Goal: Information Seeking & Learning: Learn about a topic

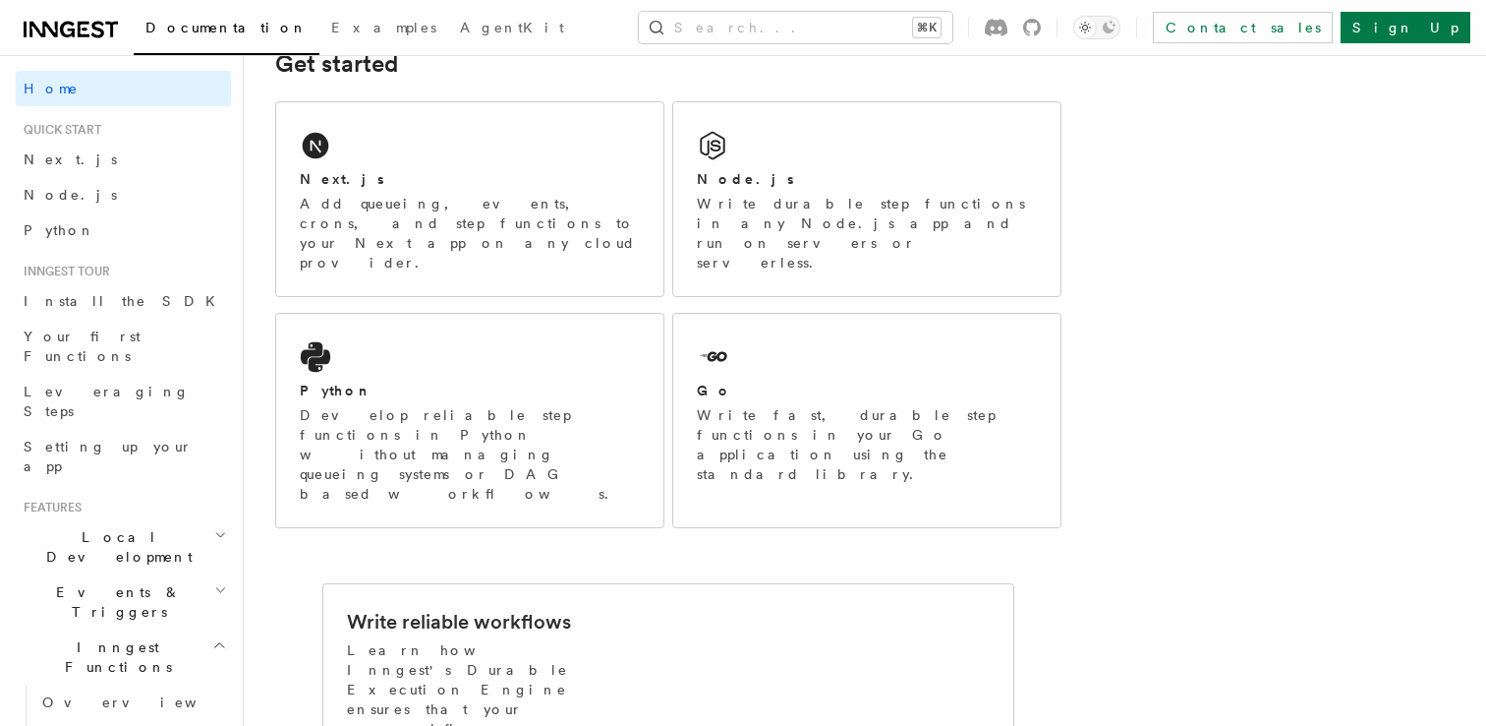
scroll to position [309, 0]
click at [778, 151] on div "Node.js Write durable step functions in any Node.js app and run on servers or s…" at bounding box center [866, 198] width 387 height 194
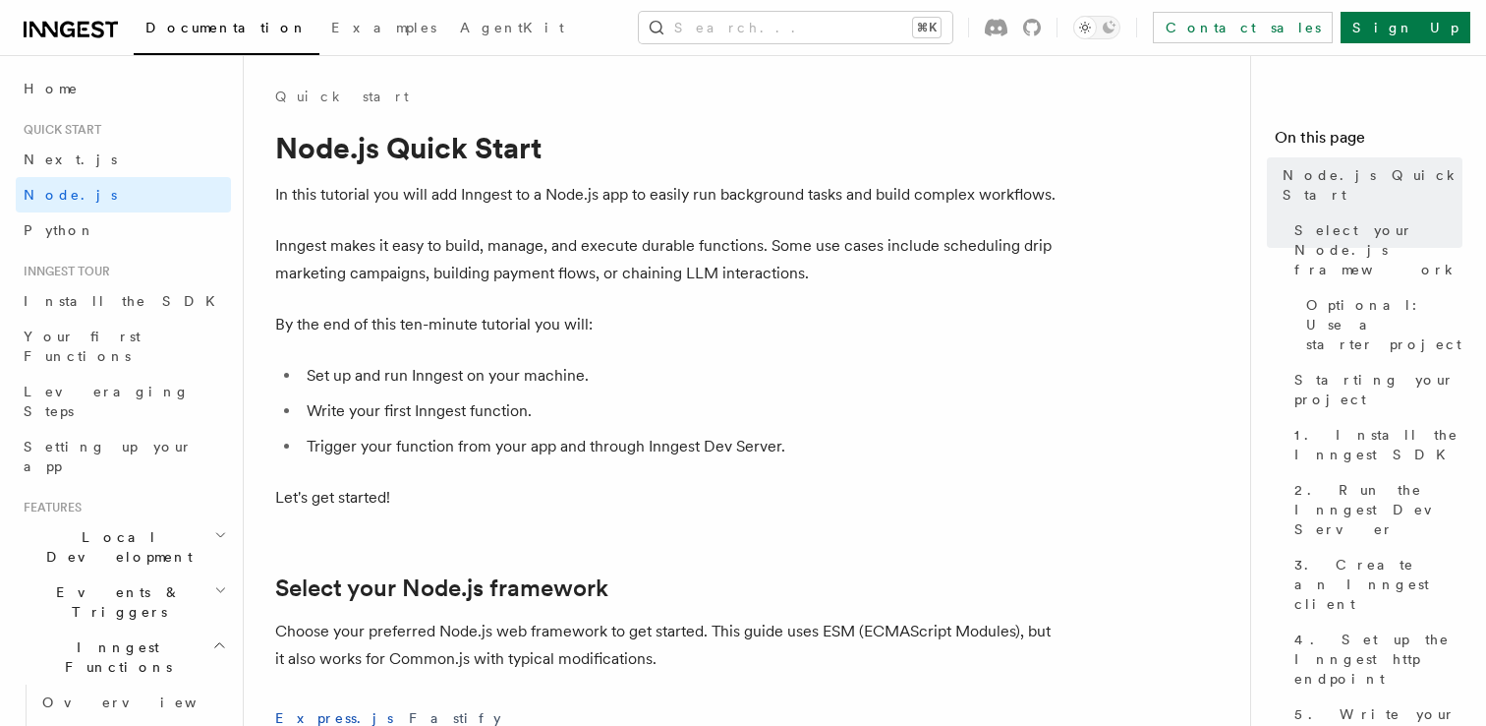
click at [87, 29] on icon at bounding box center [71, 30] width 94 height 24
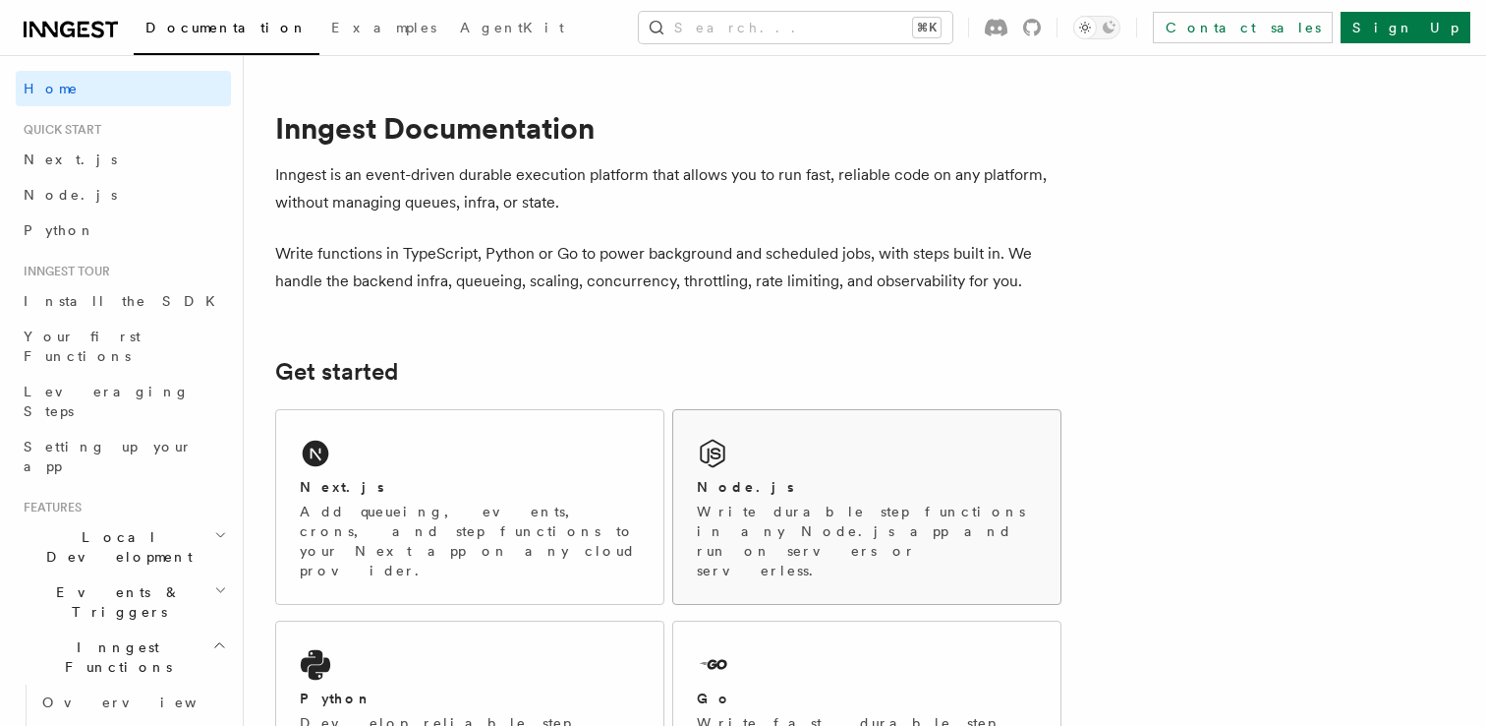
click at [758, 446] on div "Node.js Write durable step functions in any Node.js app and run on servers or s…" at bounding box center [866, 507] width 387 height 194
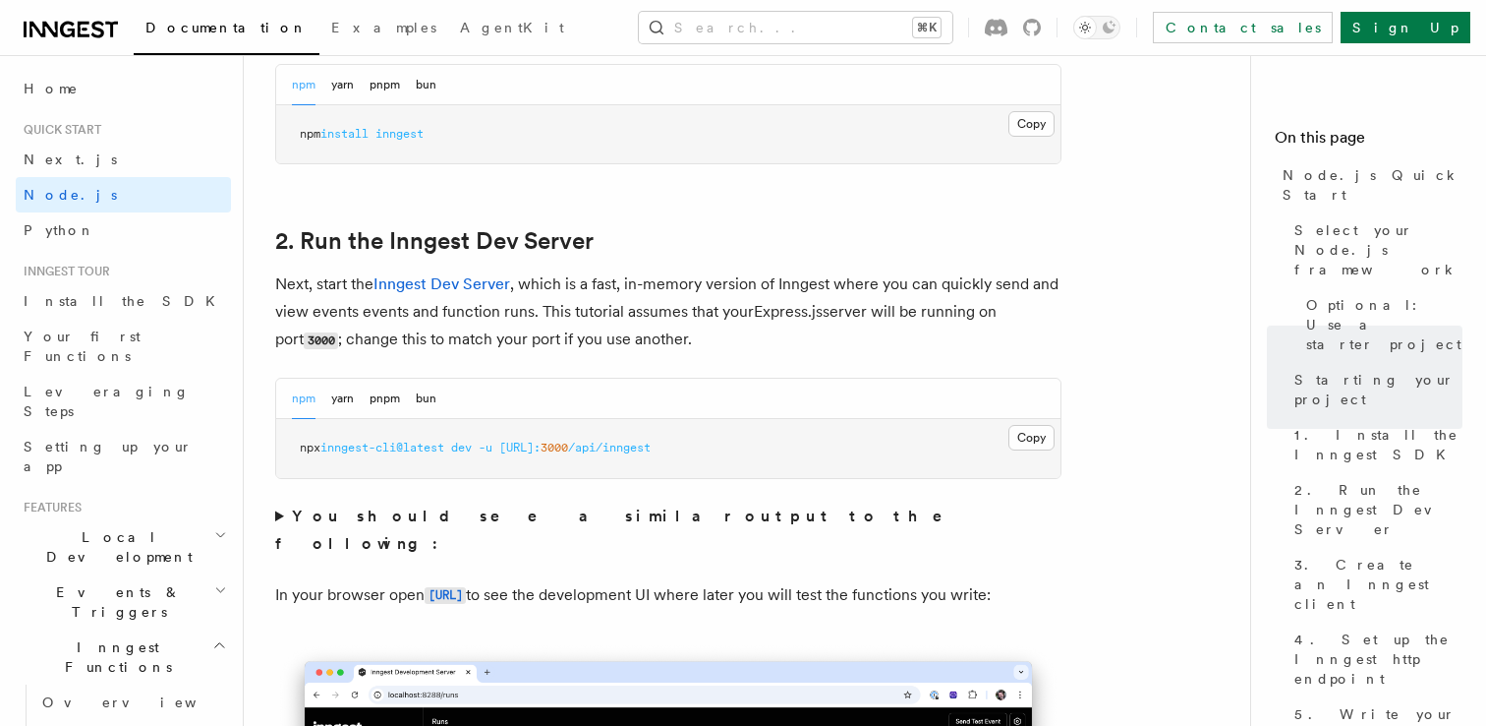
scroll to position [1407, 0]
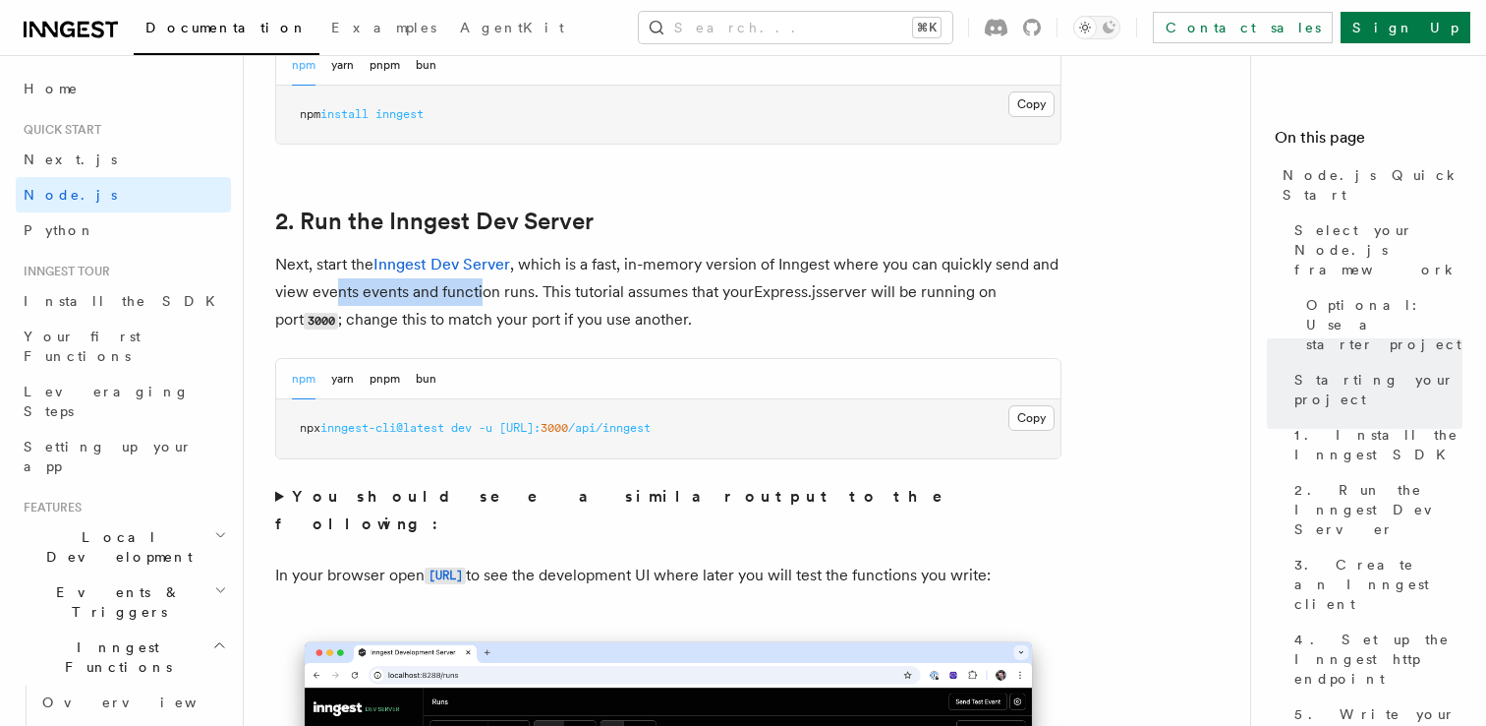
drag, startPoint x: 336, startPoint y: 296, endPoint x: 479, endPoint y: 298, distance: 142.6
click at [479, 298] on p "Next, start the Inngest Dev Server , which is a fast, in-memory version of Inng…" at bounding box center [668, 293] width 786 height 84
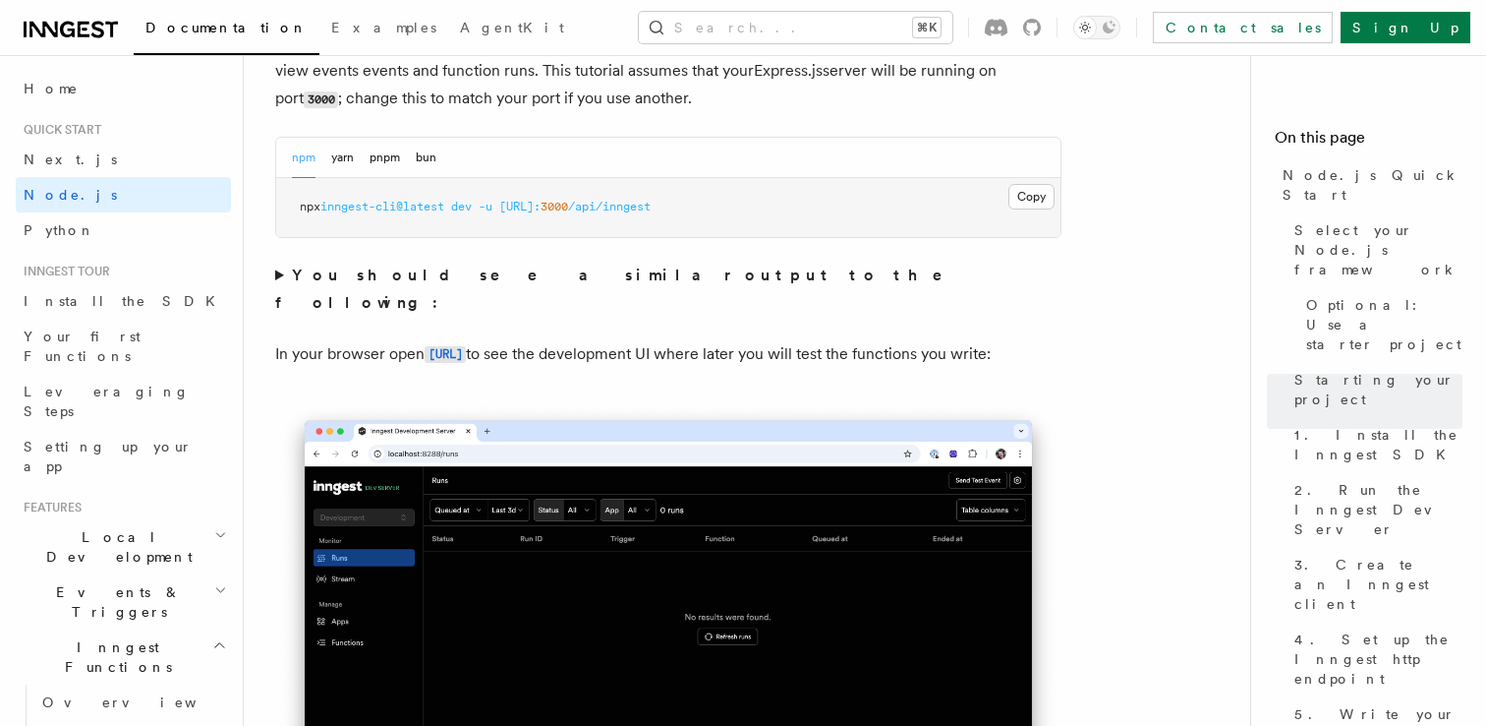
scroll to position [1641, 0]
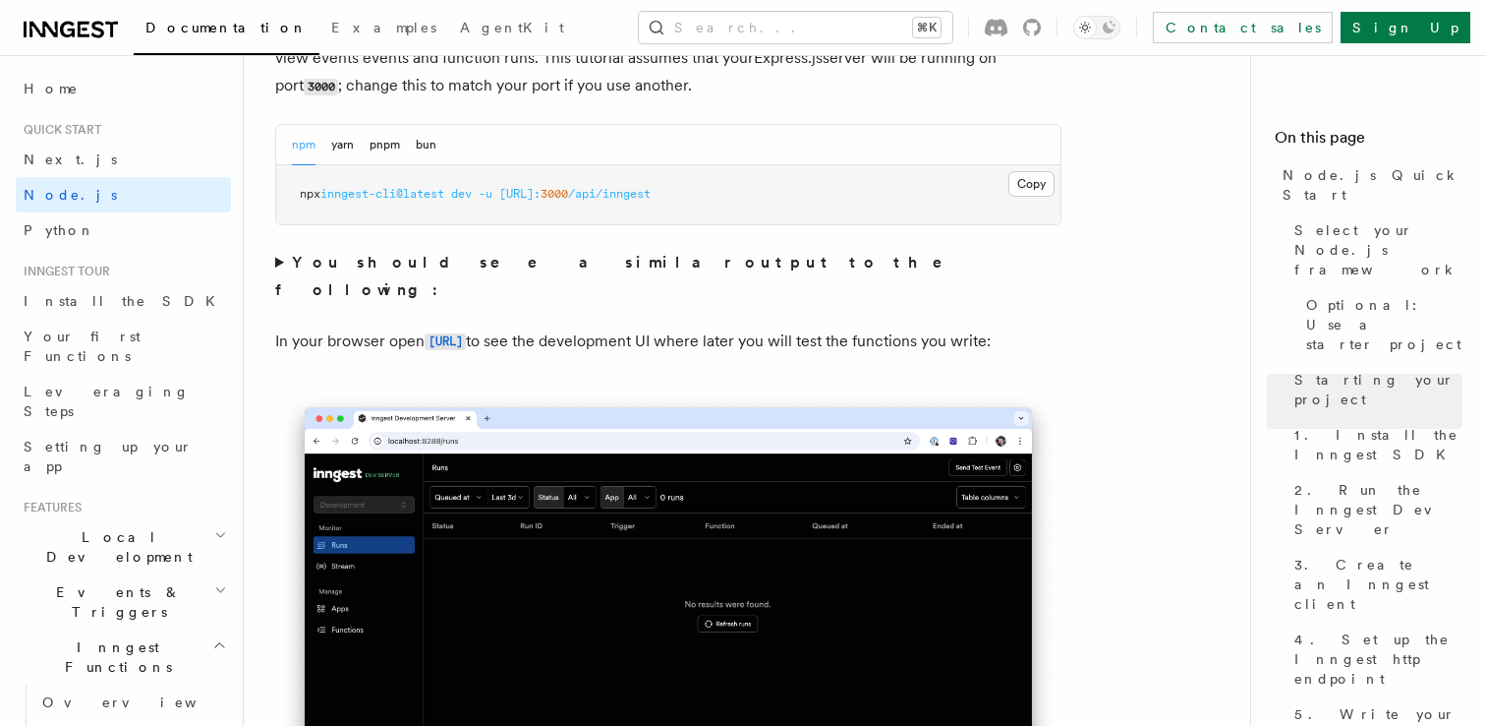
click at [436, 266] on strong "You should see a similar output to the following:" at bounding box center [622, 276] width 695 height 46
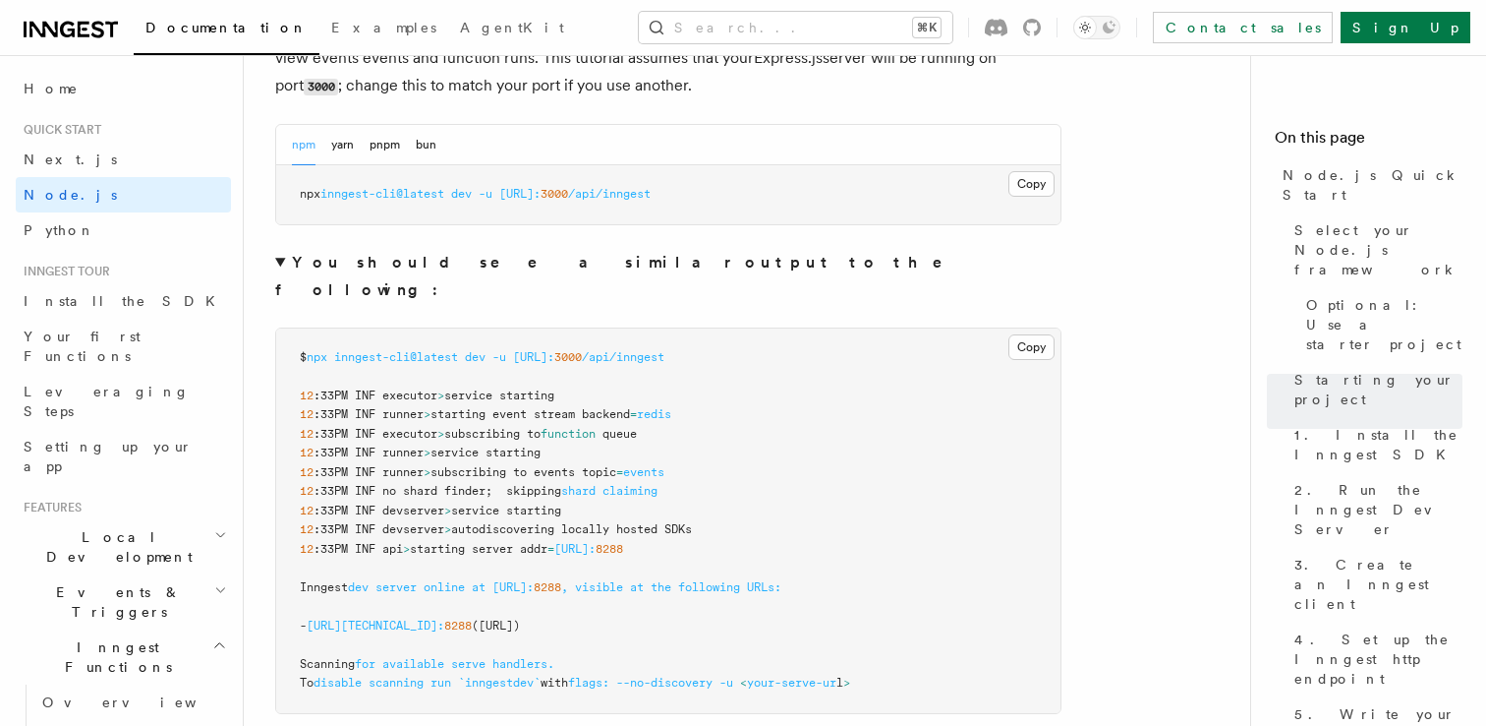
click at [433, 266] on strong "You should see a similar output to the following:" at bounding box center [622, 276] width 695 height 46
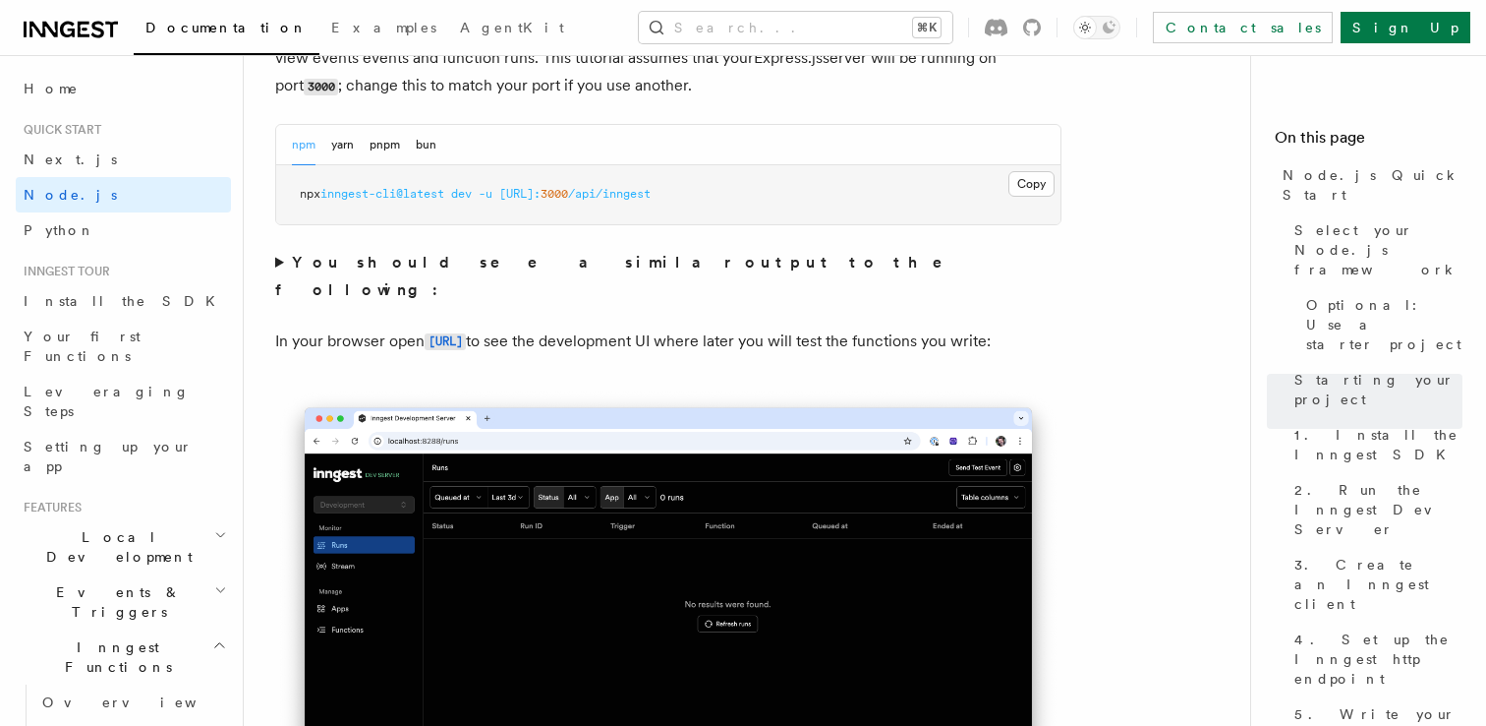
click at [361, 327] on p "In your browser open [URL] to see the development UI where later you will test …" at bounding box center [668, 341] width 786 height 29
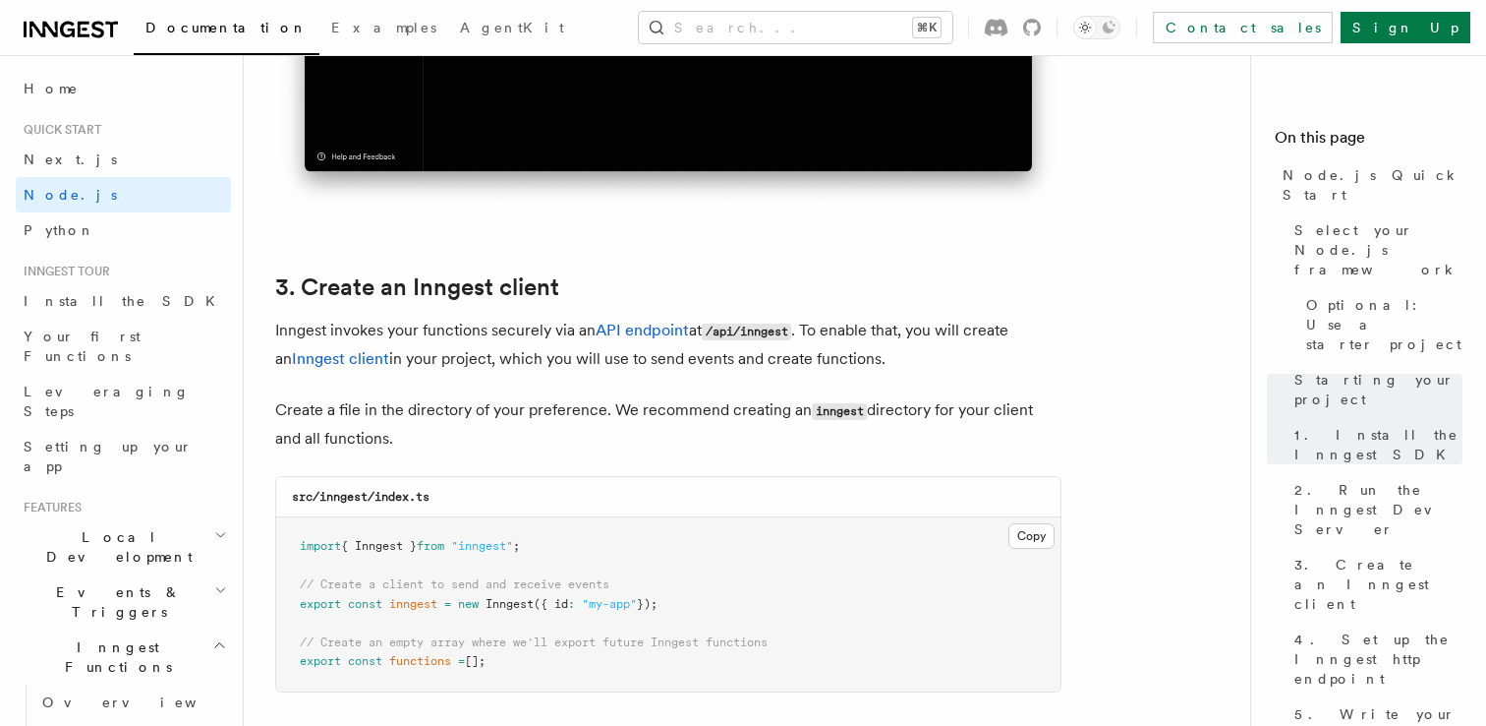
scroll to position [2317, 0]
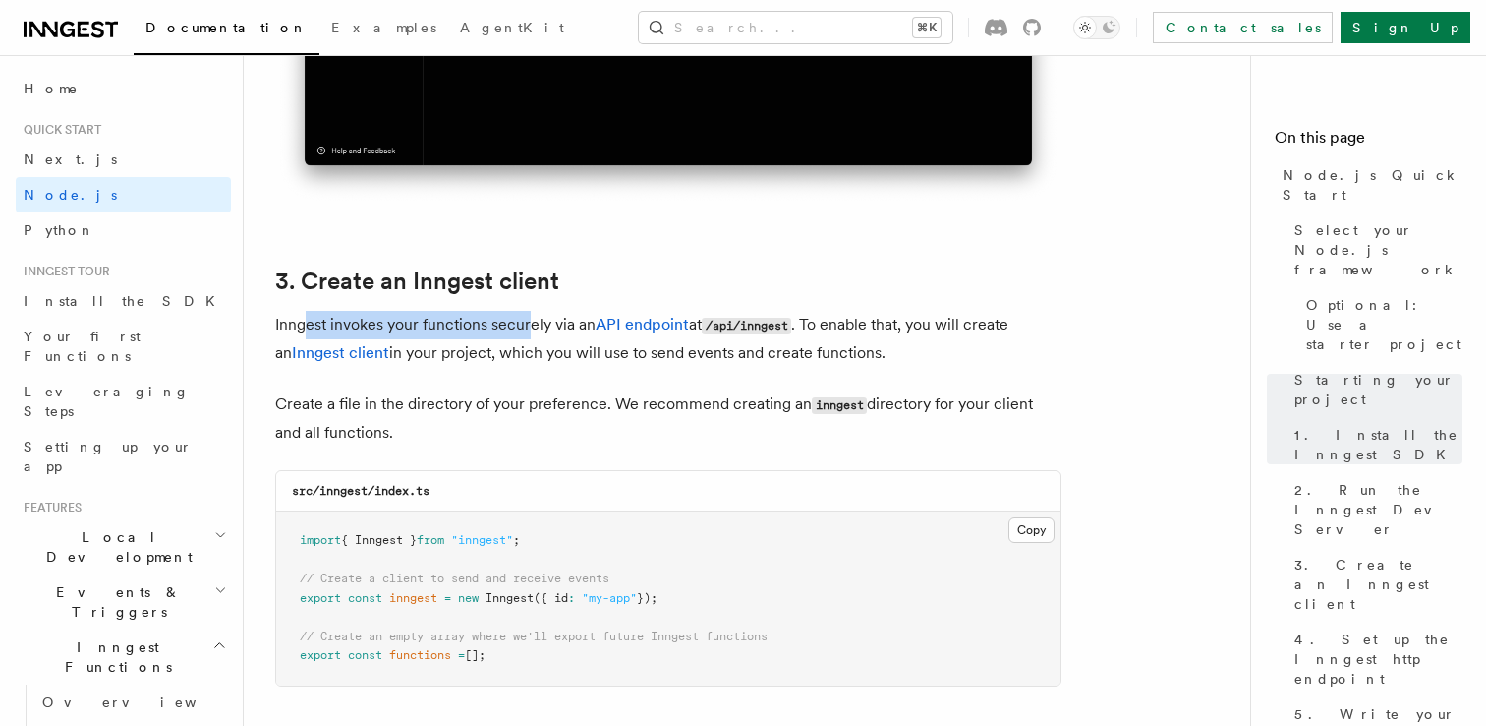
drag, startPoint x: 303, startPoint y: 331, endPoint x: 528, endPoint y: 331, distance: 225.1
click at [528, 331] on p "Inngest invokes your functions securely via an API endpoint at /api/inngest . T…" at bounding box center [668, 339] width 786 height 56
drag, startPoint x: 442, startPoint y: 353, endPoint x: 634, endPoint y: 357, distance: 191.7
click at [634, 359] on p "Inngest invokes your functions securely via an API endpoint at /api/inngest . T…" at bounding box center [668, 339] width 786 height 56
click at [634, 357] on p "Inngest invokes your functions securely via an API endpoint at /api/inngest . T…" at bounding box center [668, 339] width 786 height 56
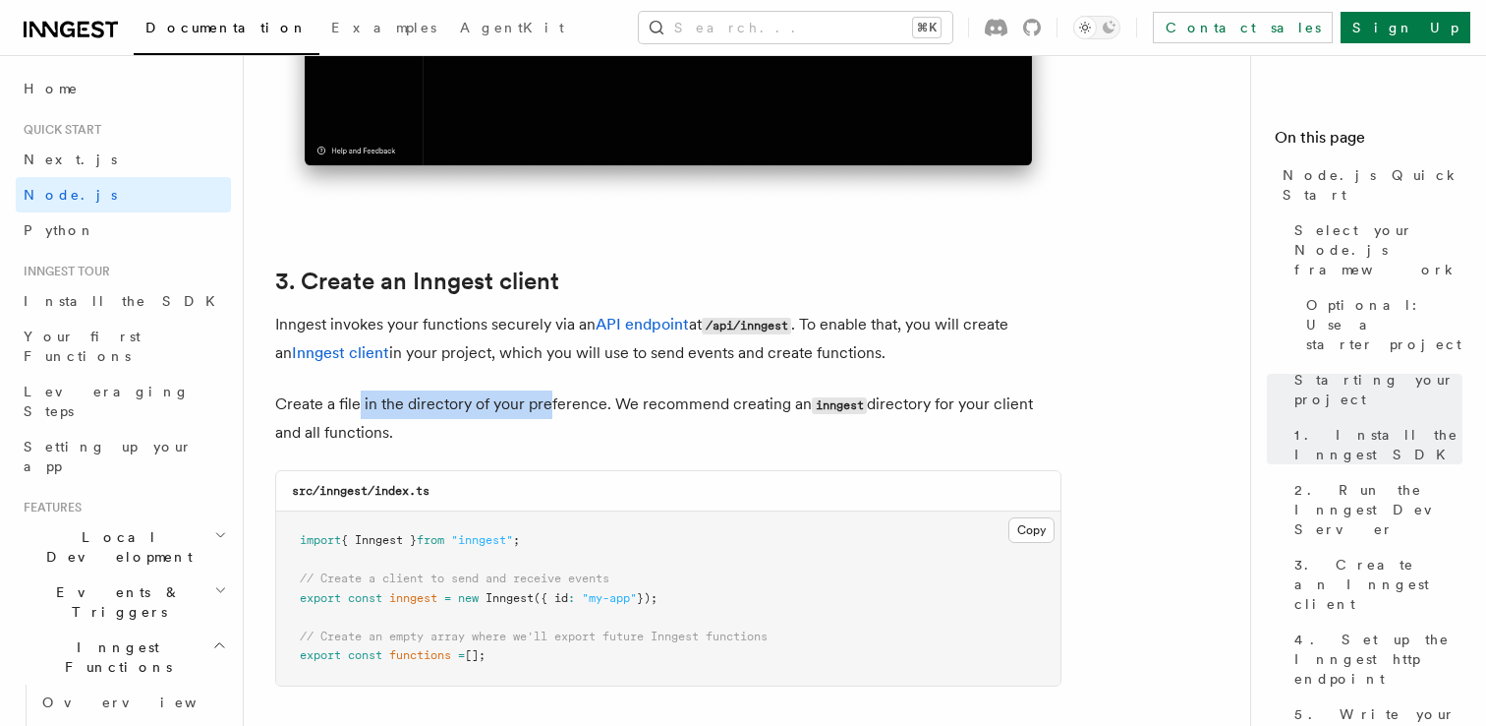
drag, startPoint x: 362, startPoint y: 408, endPoint x: 545, endPoint y: 412, distance: 182.9
click at [545, 412] on p "Create a file in the directory of your preference. We recommend creating an inn…" at bounding box center [668, 418] width 786 height 56
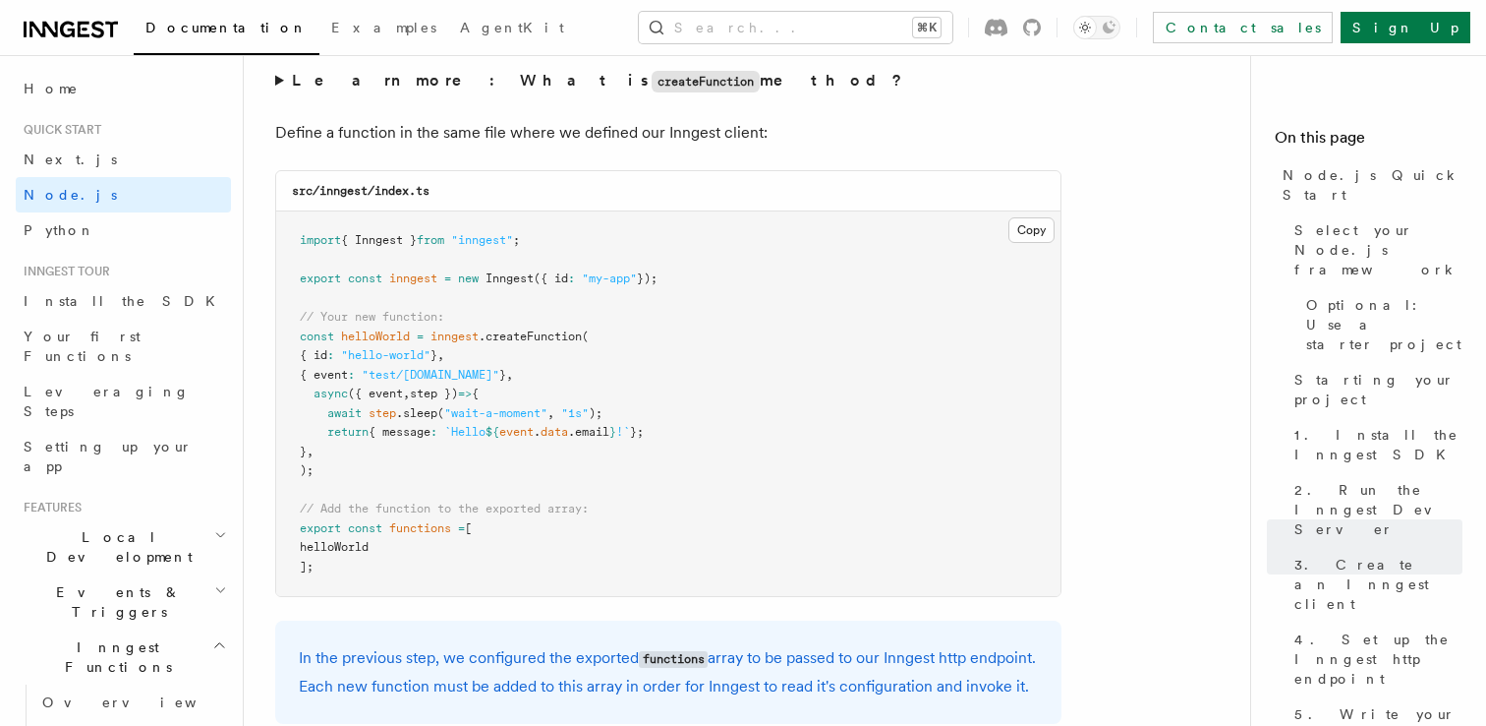
scroll to position [3895, 0]
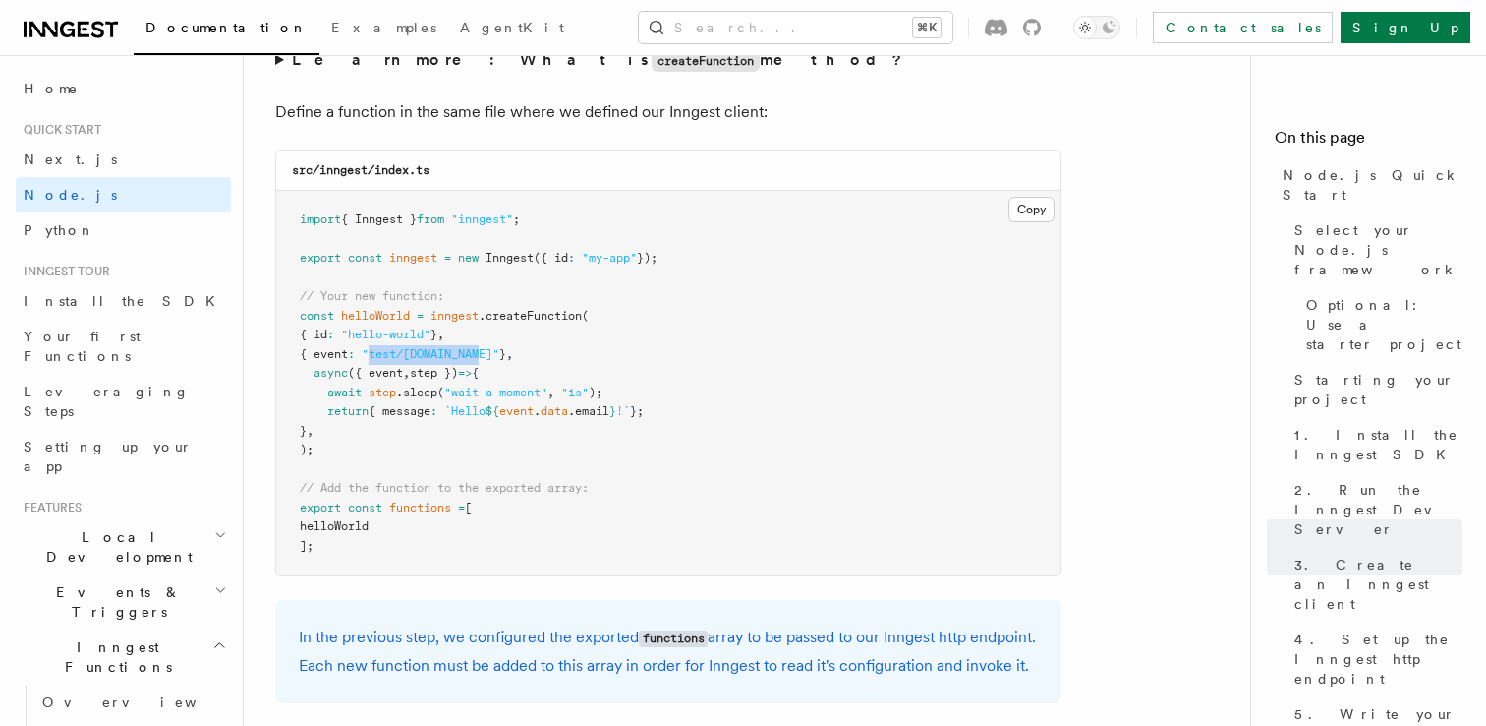
drag, startPoint x: 384, startPoint y: 359, endPoint x: 498, endPoint y: 362, distance: 114.1
click at [498, 361] on span ""test/[DOMAIN_NAME]"" at bounding box center [431, 354] width 138 height 14
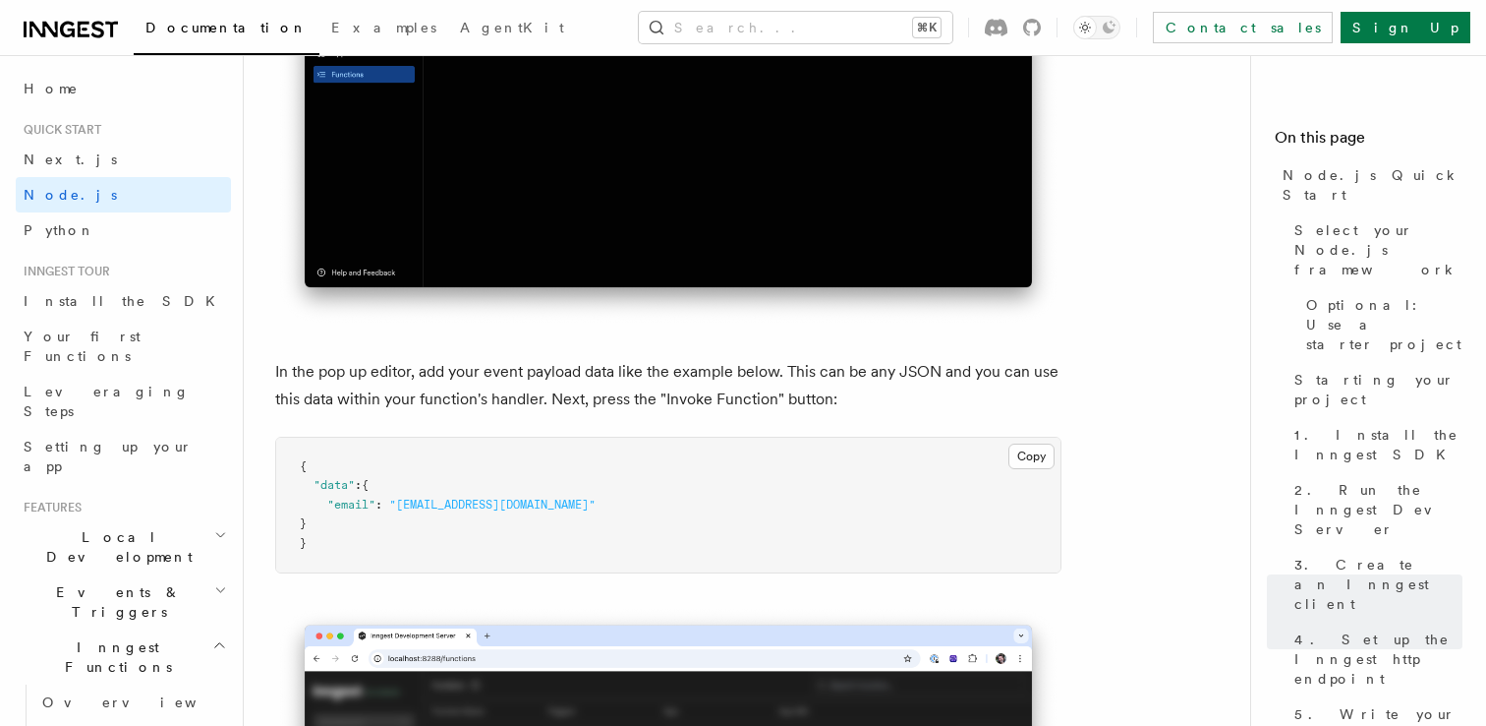
scroll to position [5880, 0]
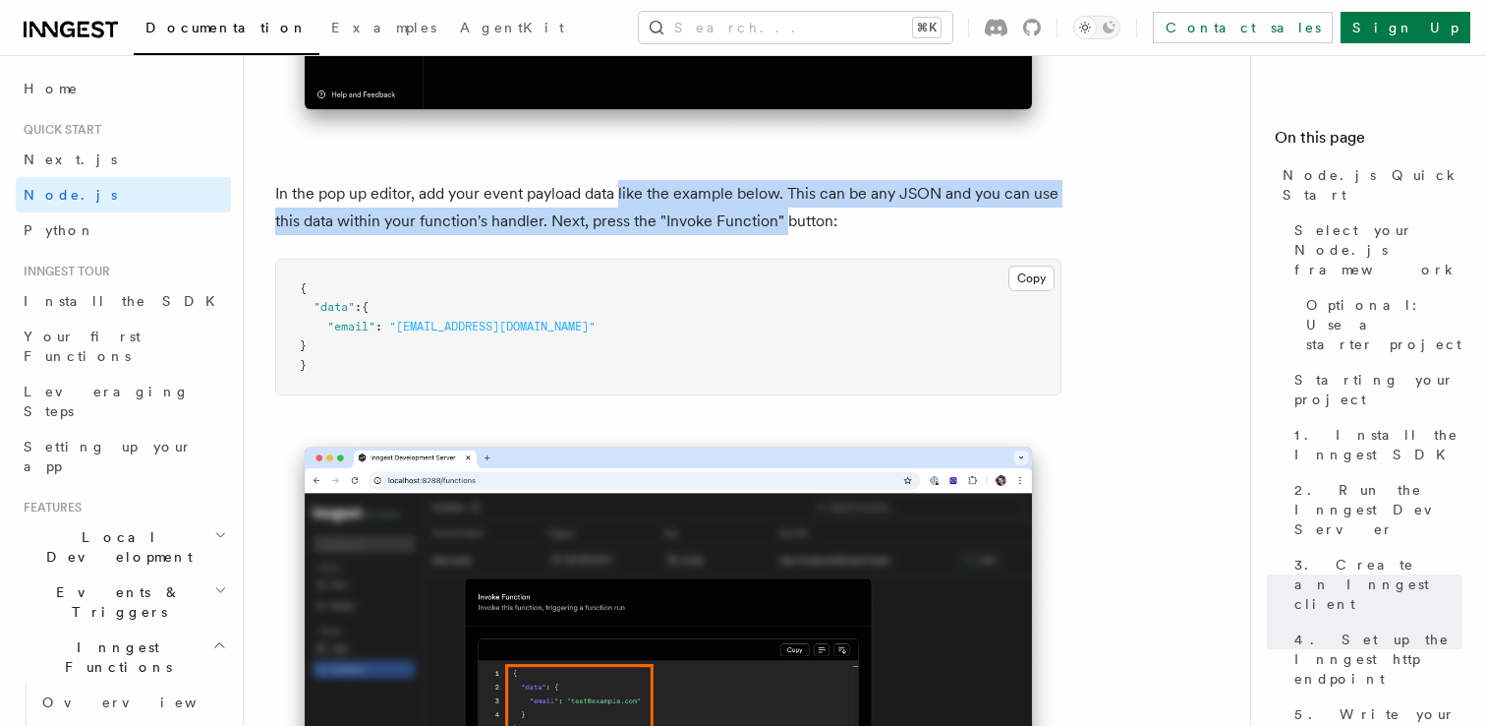
drag, startPoint x: 621, startPoint y: 234, endPoint x: 784, endPoint y: 262, distance: 164.7
click at [784, 235] on p "In the pop up editor, add your event payload data like the example below. This …" at bounding box center [668, 207] width 786 height 55
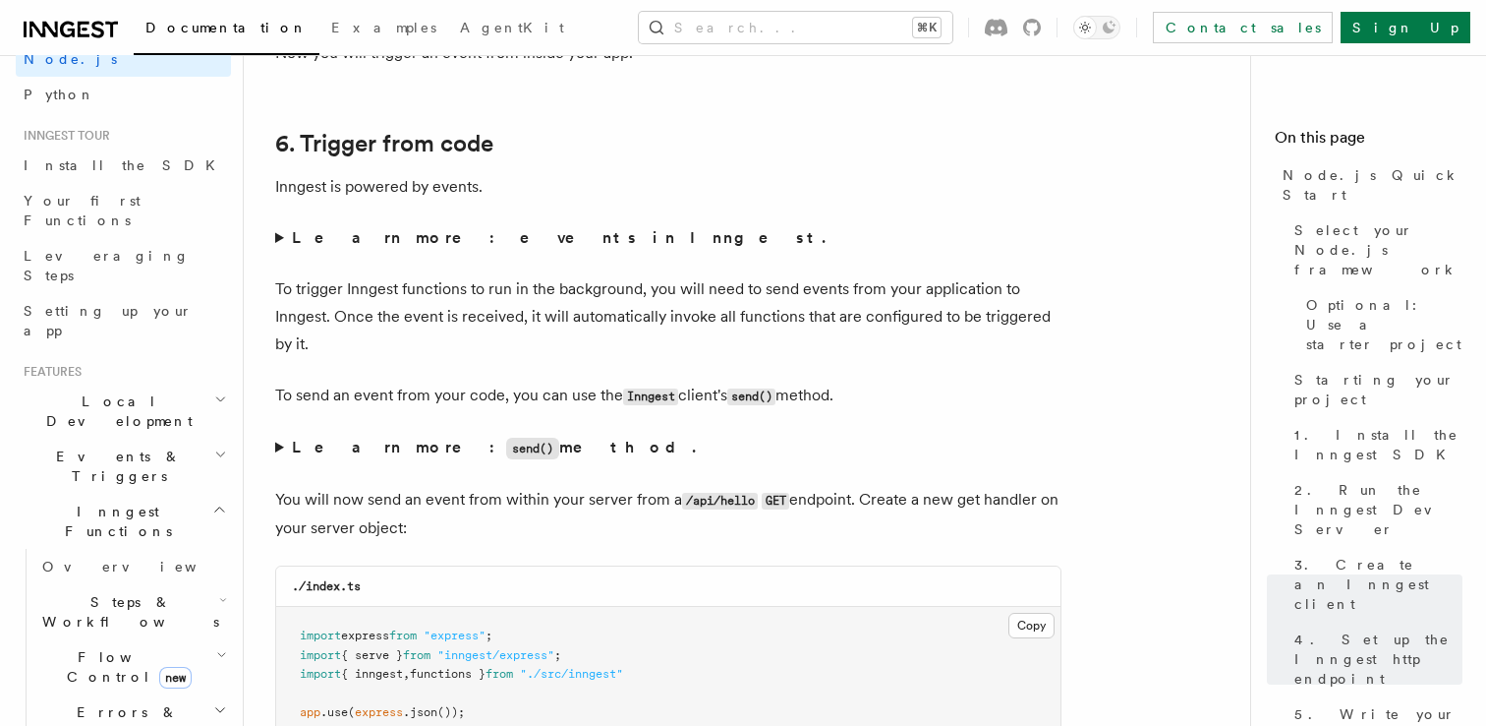
scroll to position [161, 0]
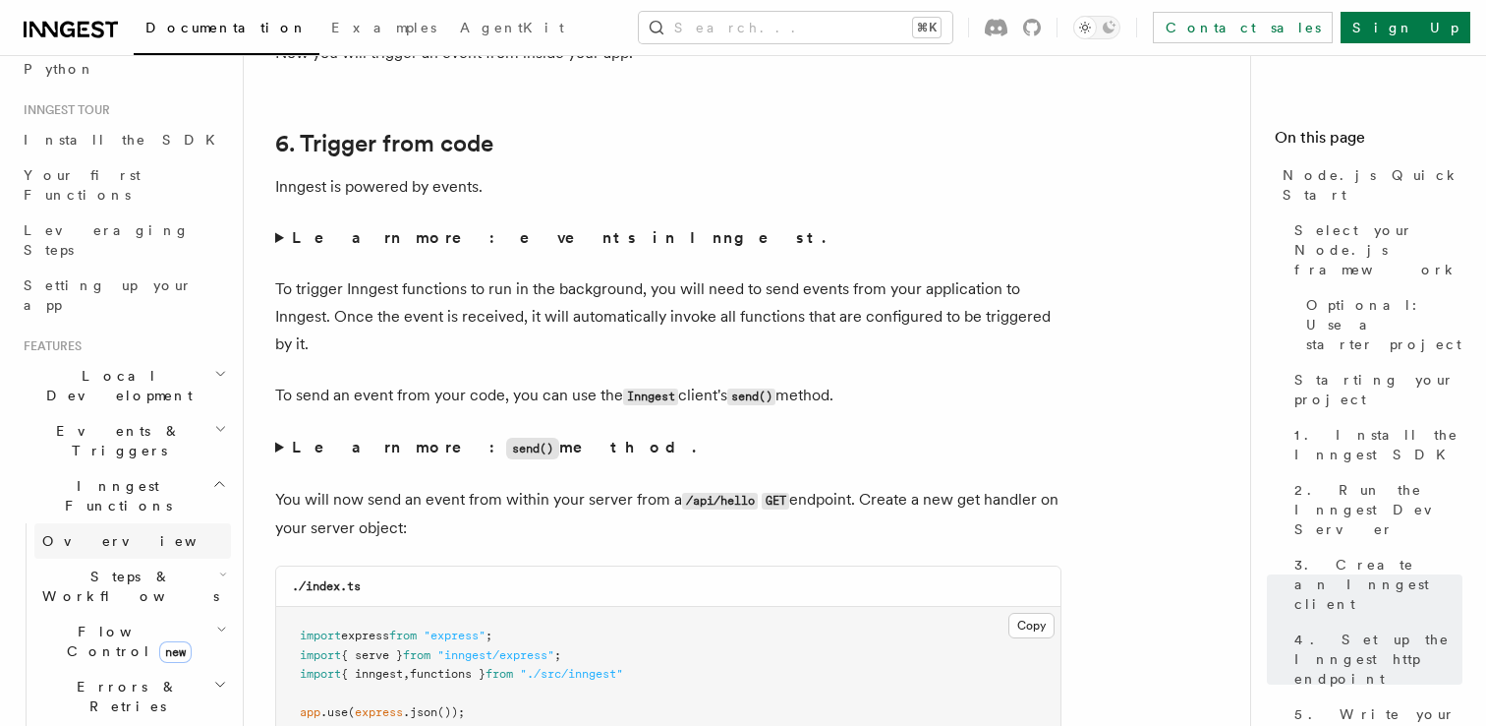
click at [93, 533] on span "Overview" at bounding box center [143, 541] width 203 height 16
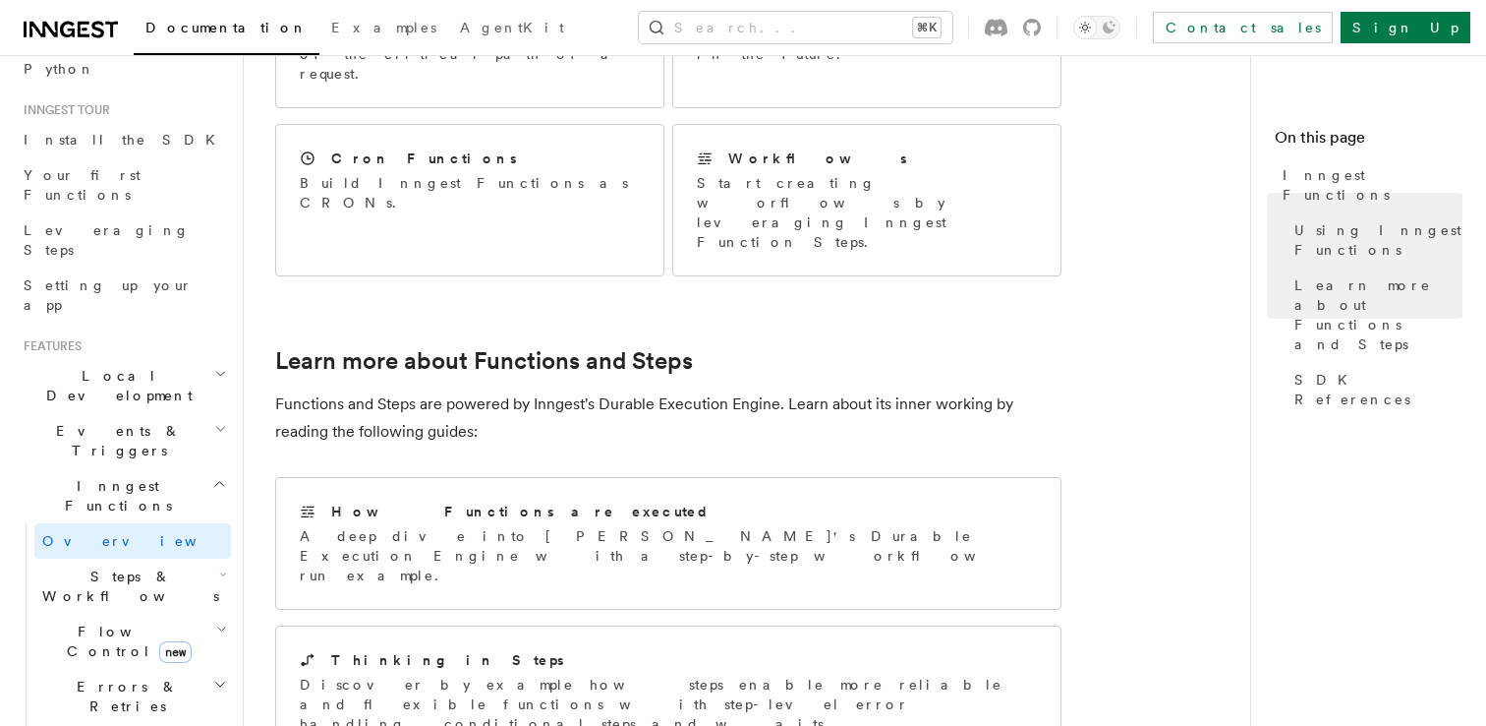
scroll to position [1195, 0]
click at [151, 566] on span "Steps & Workflows" at bounding box center [126, 585] width 185 height 39
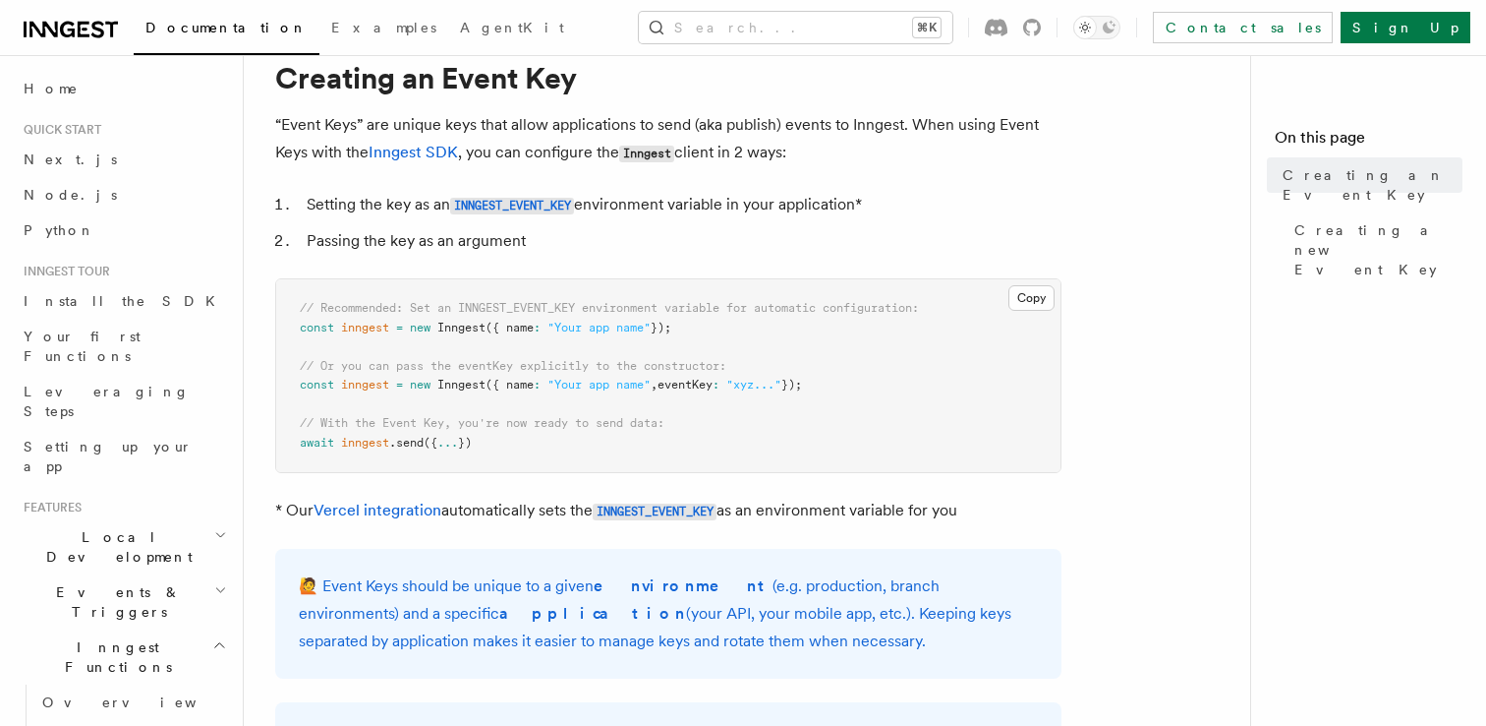
scroll to position [72, 0]
click at [738, 231] on li "Passing the key as an argument" at bounding box center [681, 239] width 761 height 28
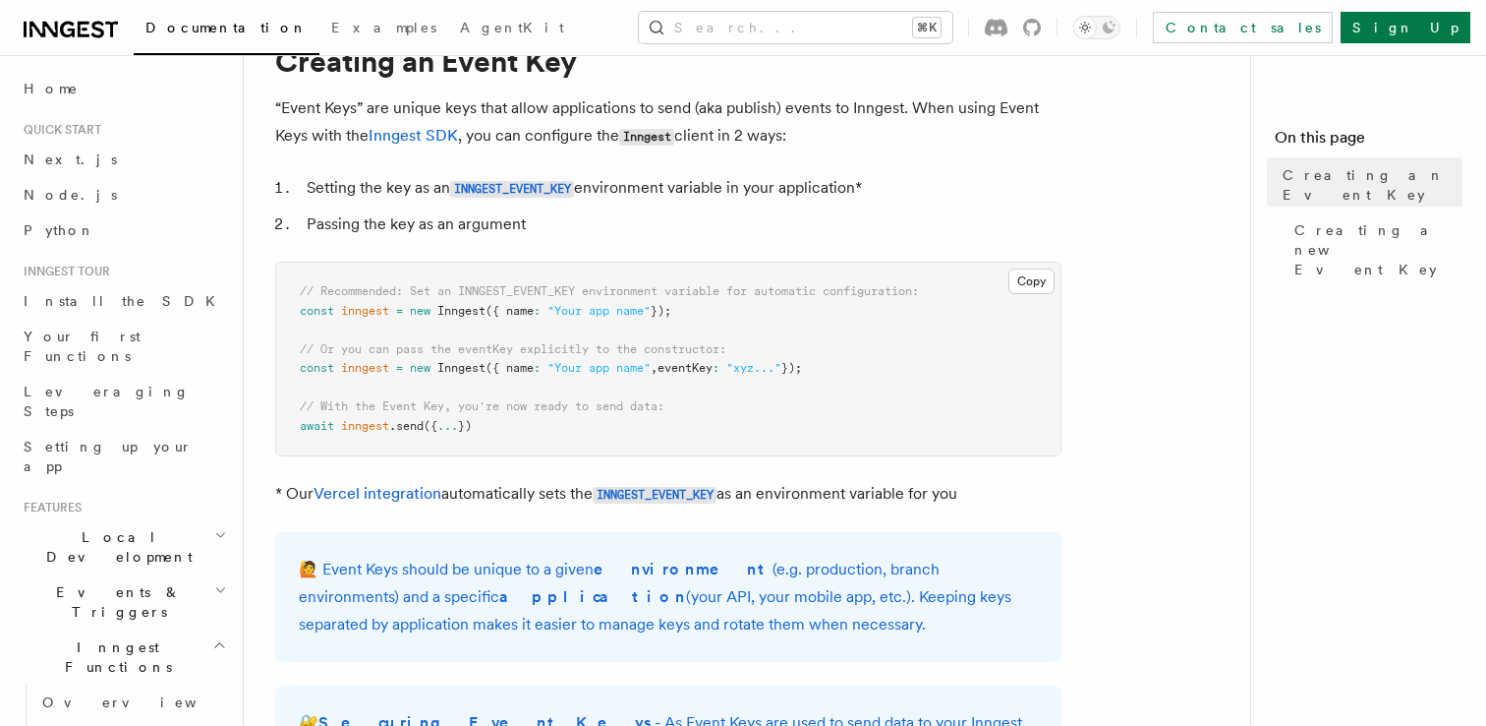
scroll to position [74, 0]
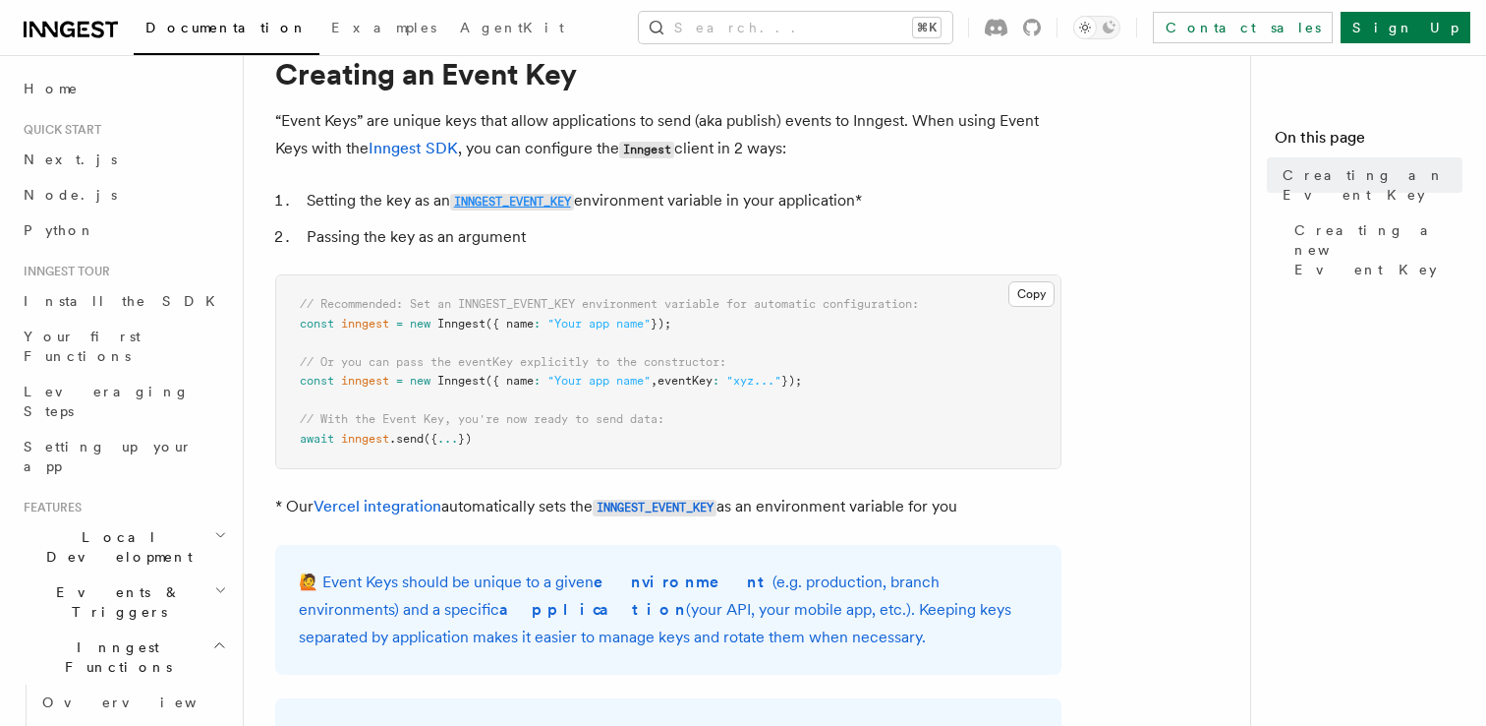
click at [523, 202] on code "INNGEST_EVENT_KEY" at bounding box center [512, 202] width 124 height 17
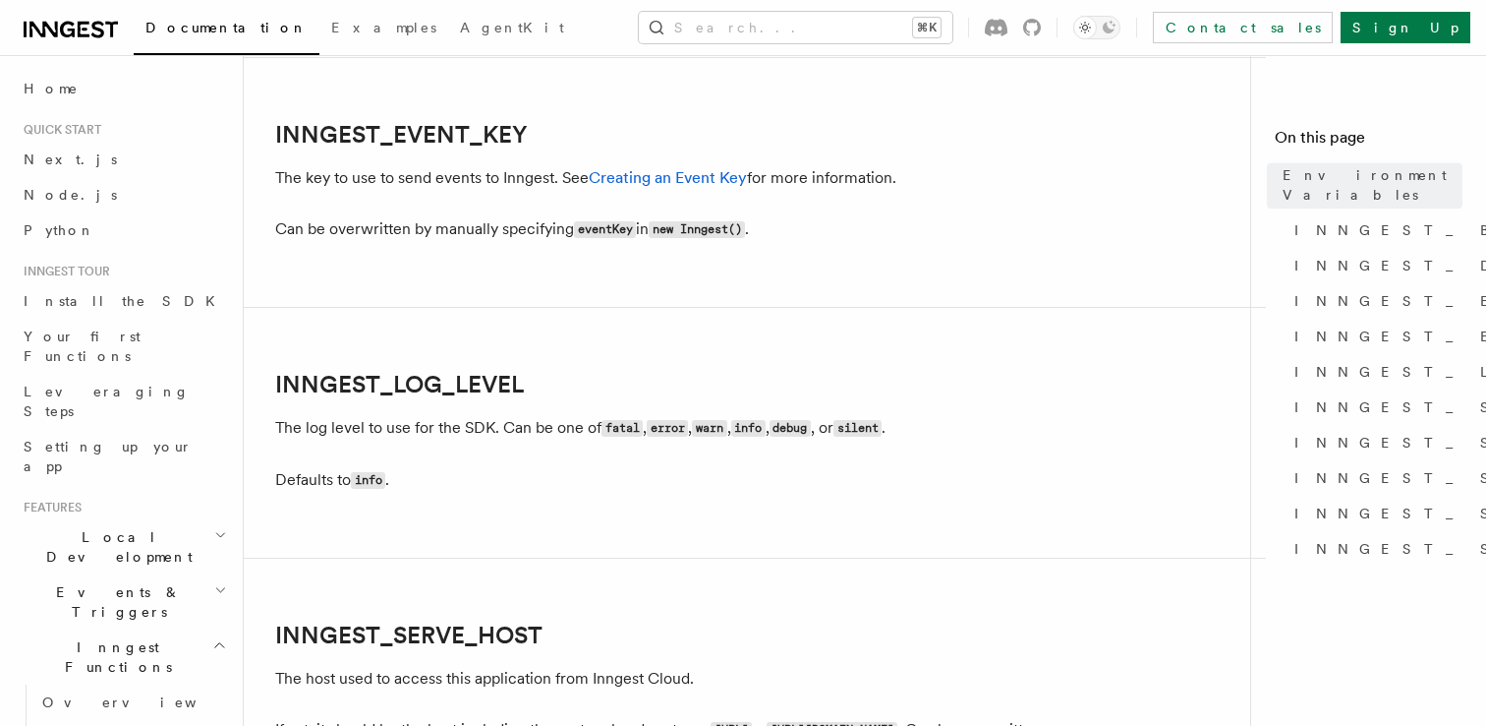
scroll to position [2243, 0]
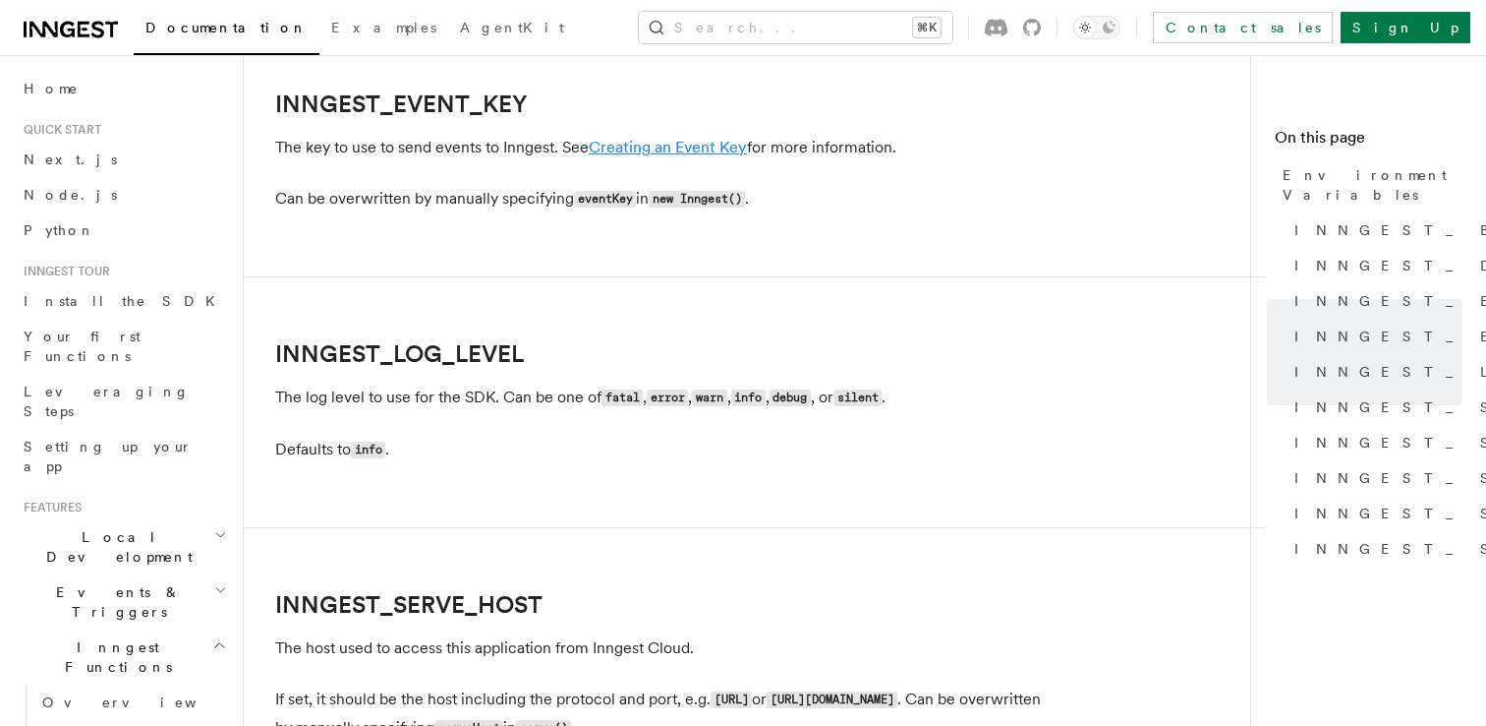
click at [616, 147] on link "Creating an Event Key" at bounding box center [668, 147] width 158 height 19
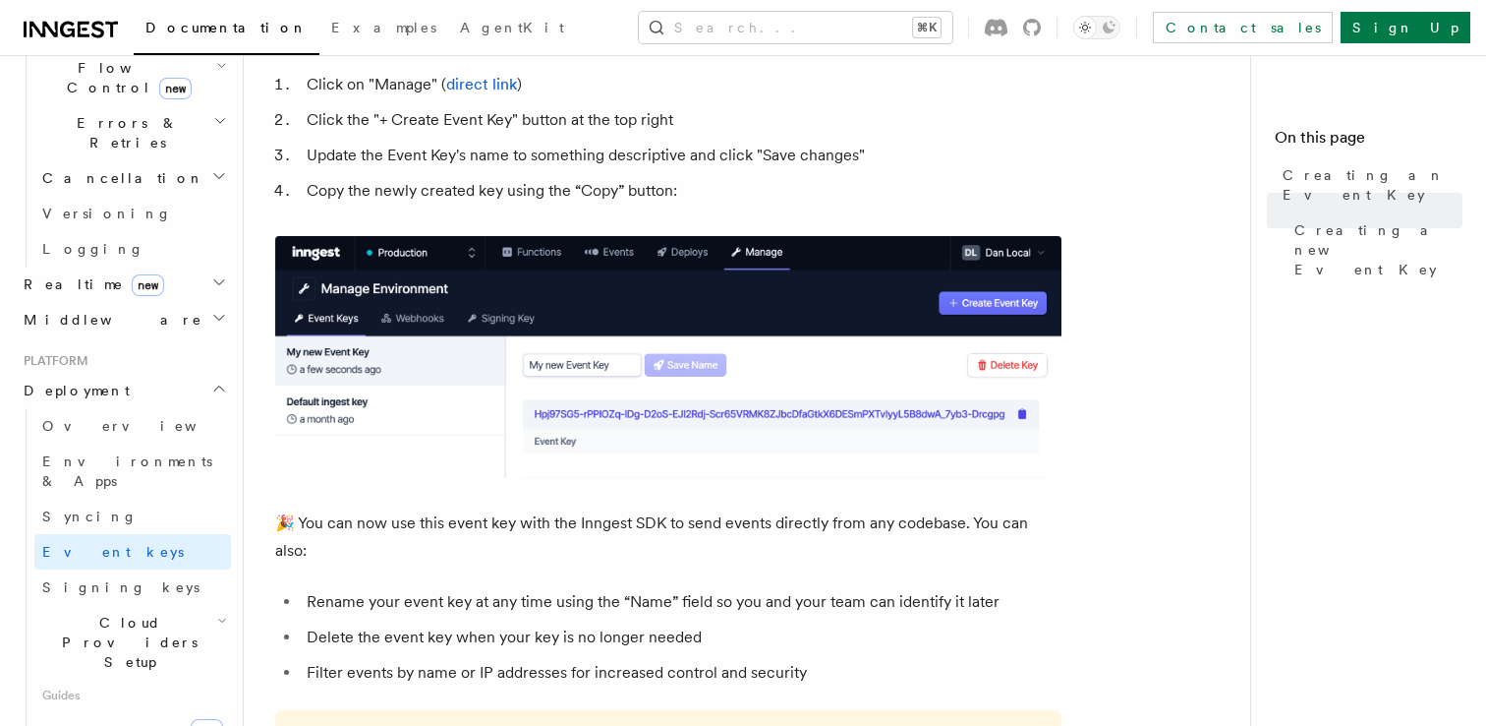
scroll to position [1494, 0]
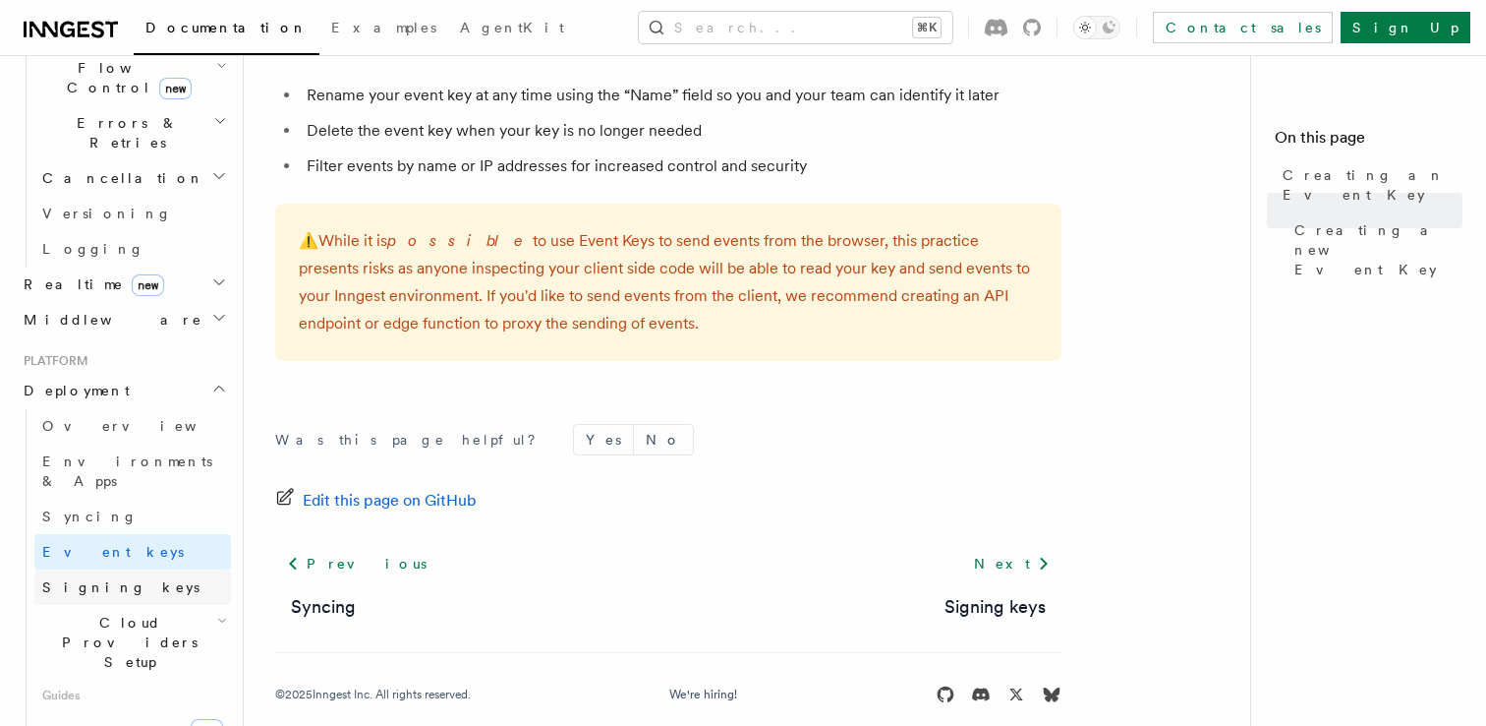
click at [133, 569] on link "Signing keys" at bounding box center [132, 586] width 197 height 35
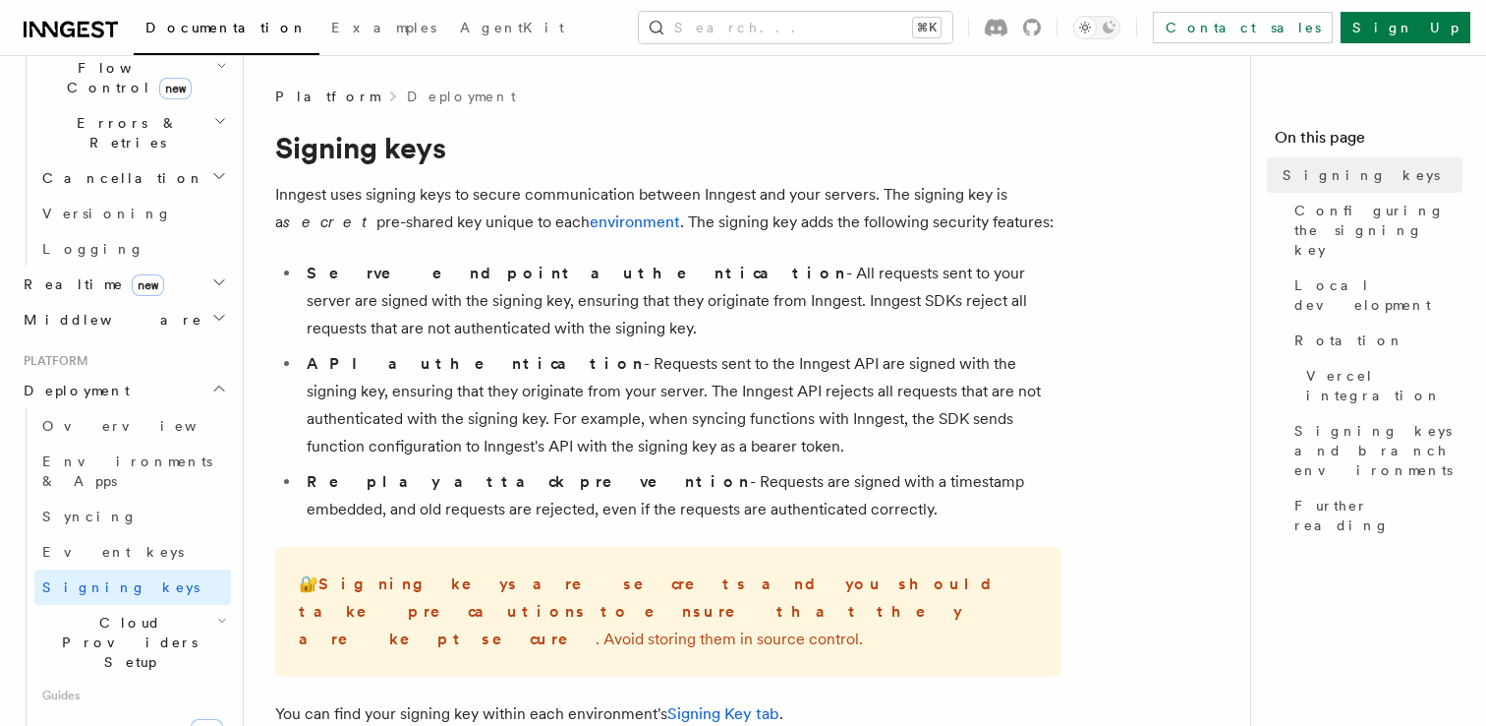
click at [346, 271] on strong "Serve endpoint authentication" at bounding box center [577, 272] width 540 height 19
drag, startPoint x: 307, startPoint y: 271, endPoint x: 416, endPoint y: 334, distance: 126.0
click at [416, 334] on li "Serve endpoint authentication - All requests sent to your server are signed wit…" at bounding box center [681, 301] width 761 height 83
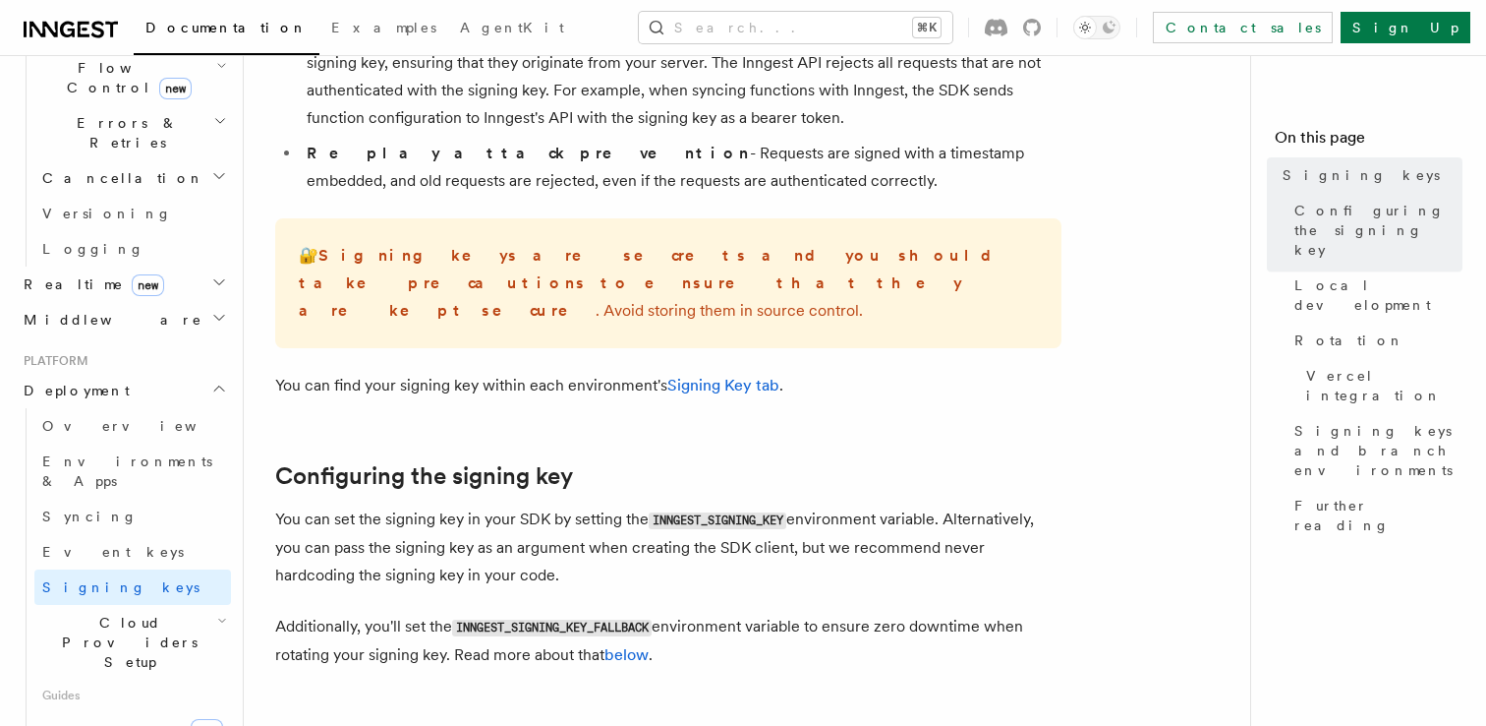
scroll to position [349, 0]
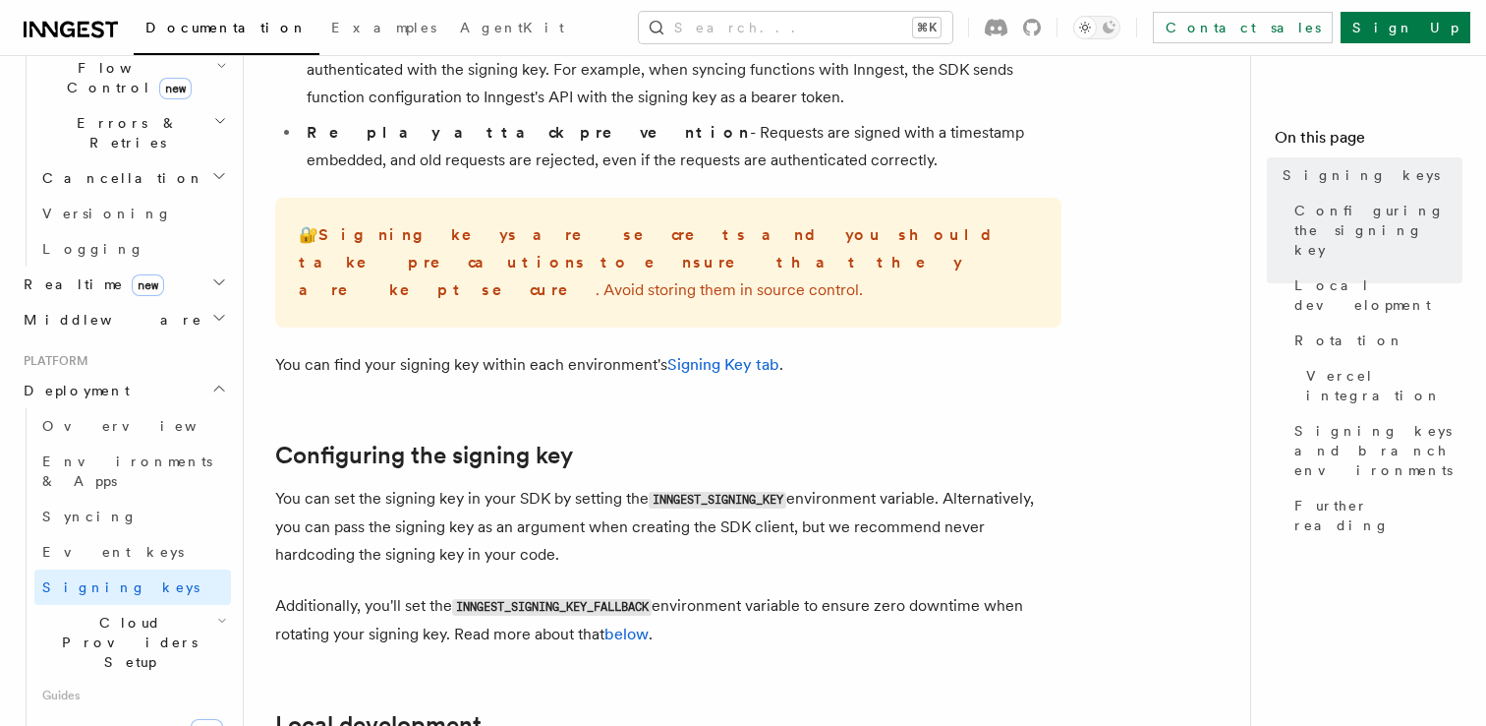
click at [514, 493] on p "You can set the signing key in your SDK by setting the INNGEST_SIGNING_KEY envi…" at bounding box center [668, 527] width 786 height 84
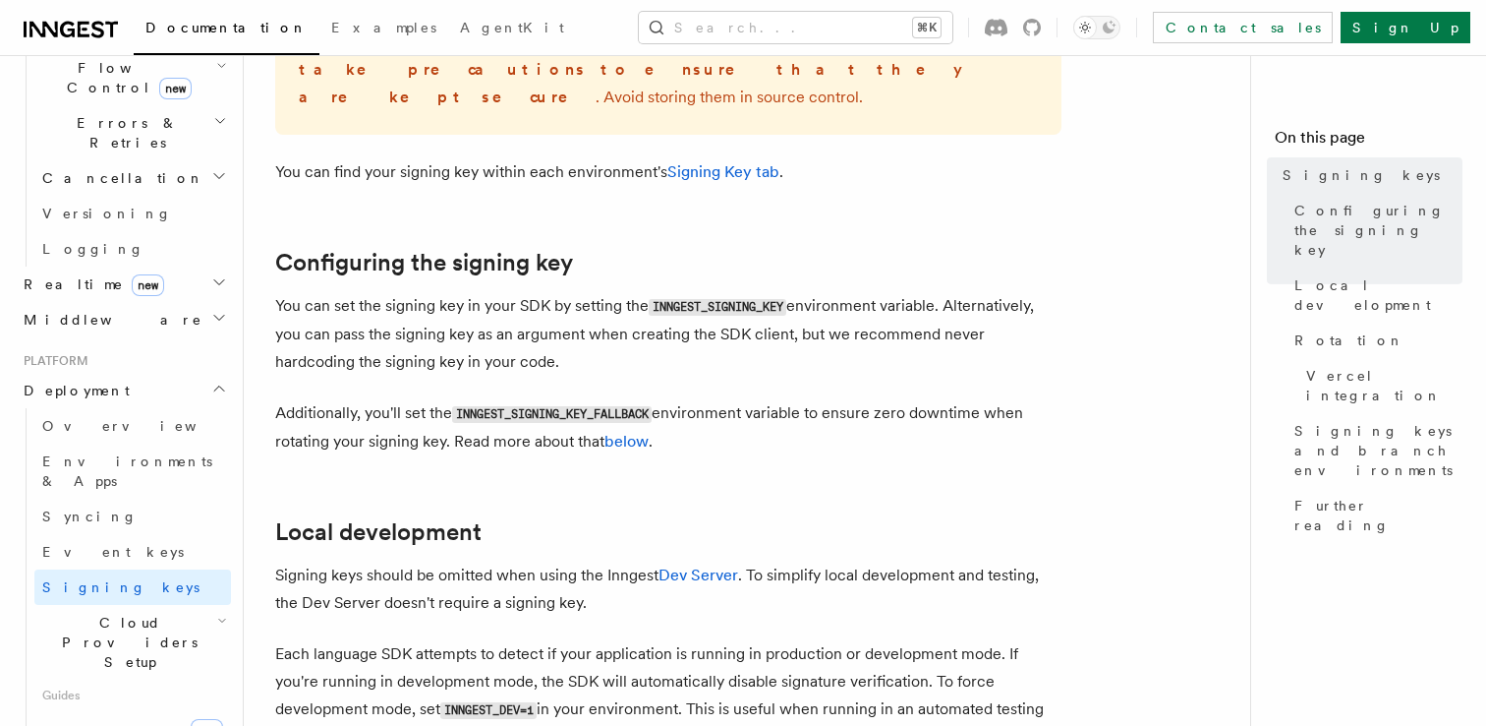
scroll to position [626, 0]
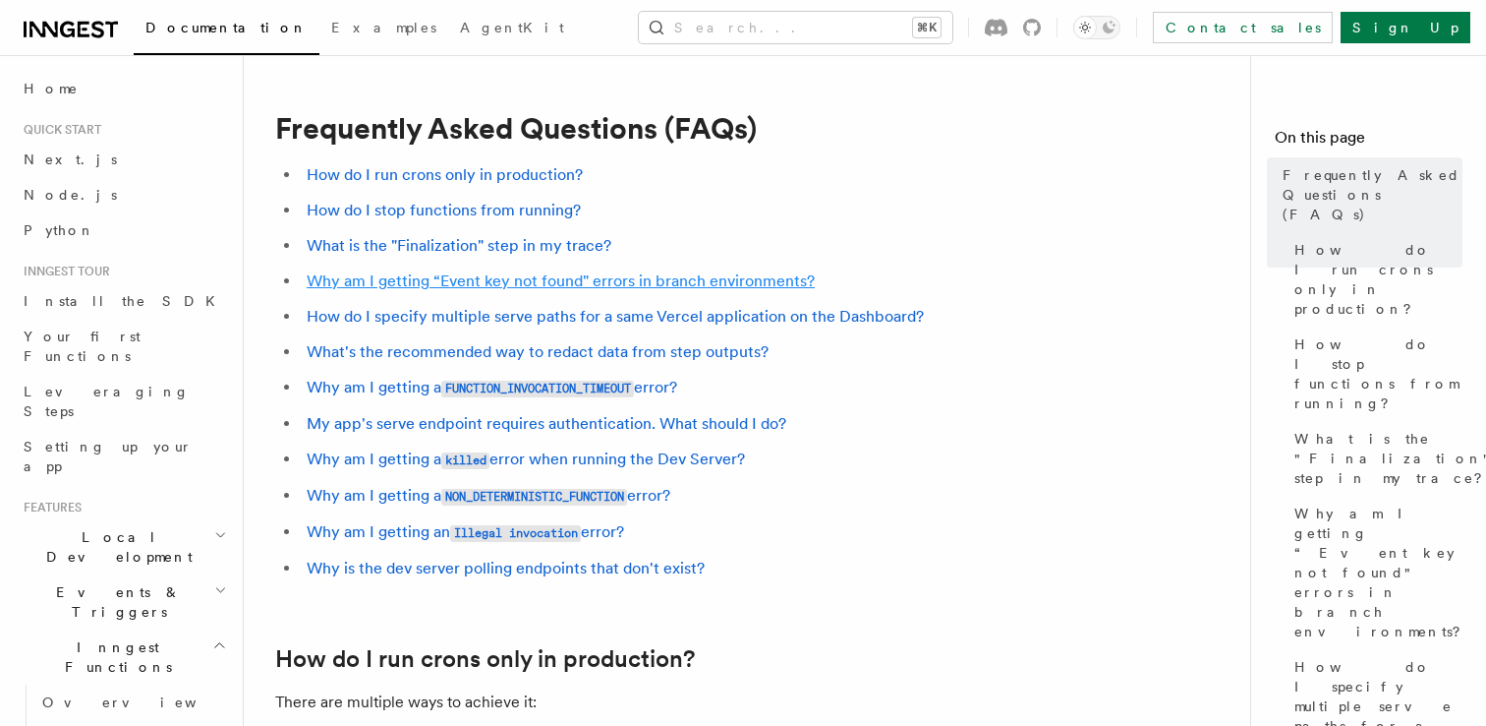
click at [610, 287] on link "Why am I getting “Event key not found" errors in branch environments?" at bounding box center [561, 280] width 508 height 19
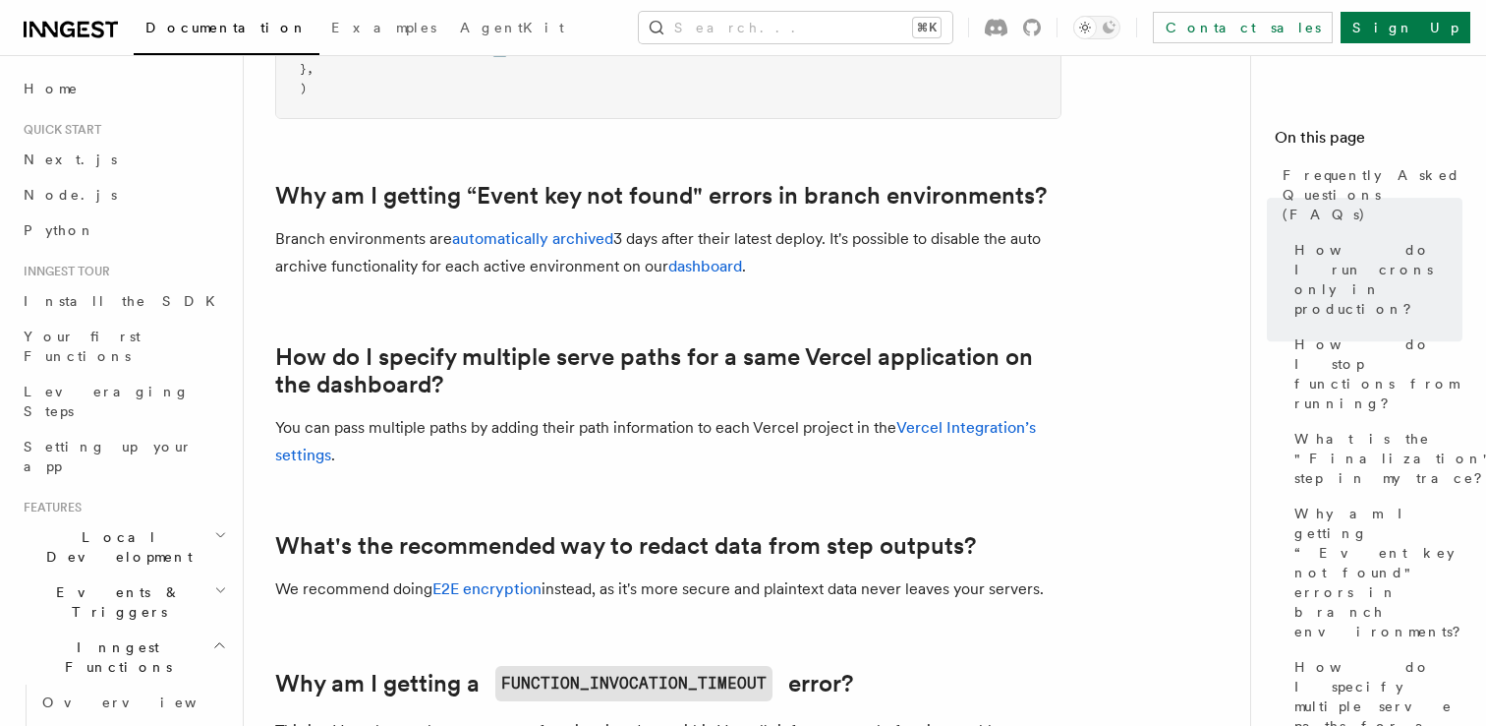
scroll to position [1615, 0]
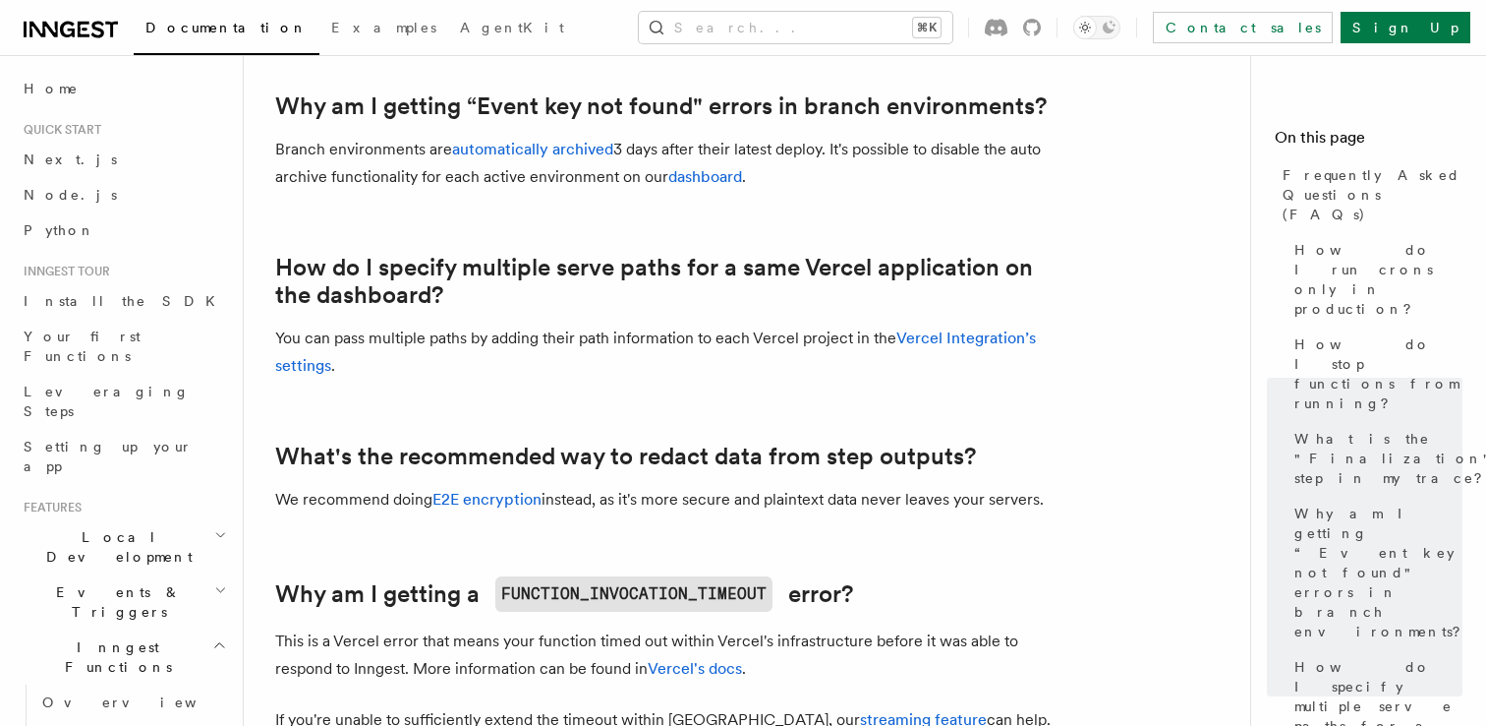
click at [495, 177] on p "Branch environments are automatically archived 3 days after their latest deploy…" at bounding box center [668, 163] width 786 height 55
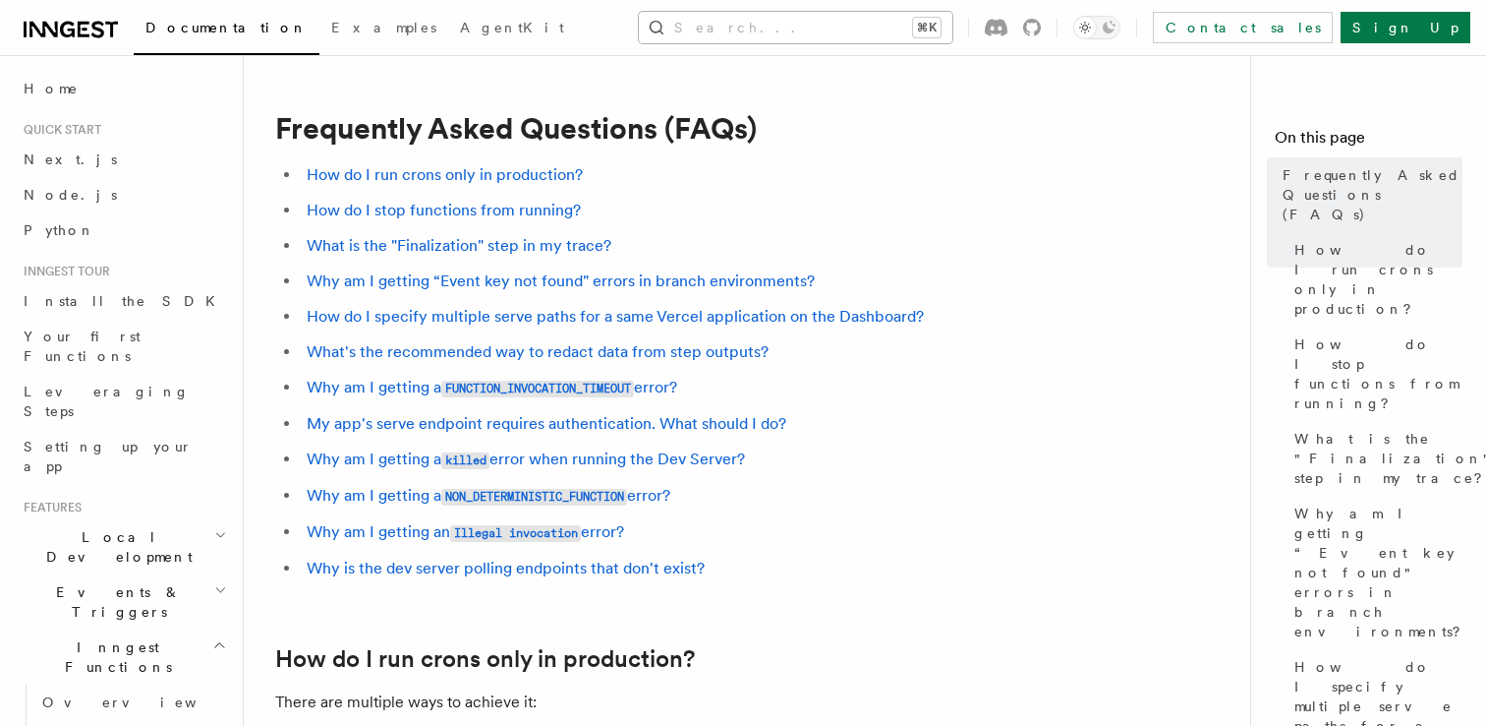
scroll to position [1361, 0]
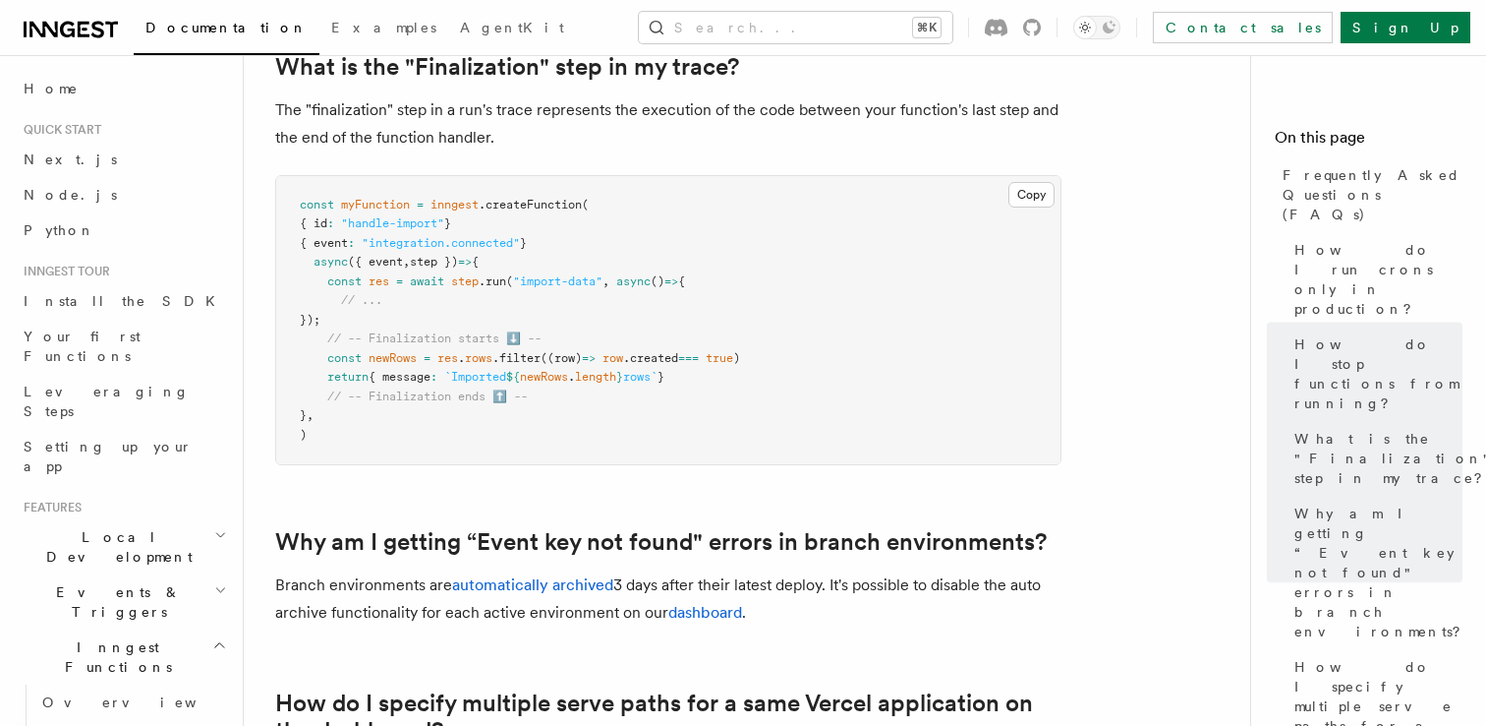
scroll to position [1089, 0]
